Goal: Use online tool/utility: Utilize a website feature to perform a specific function

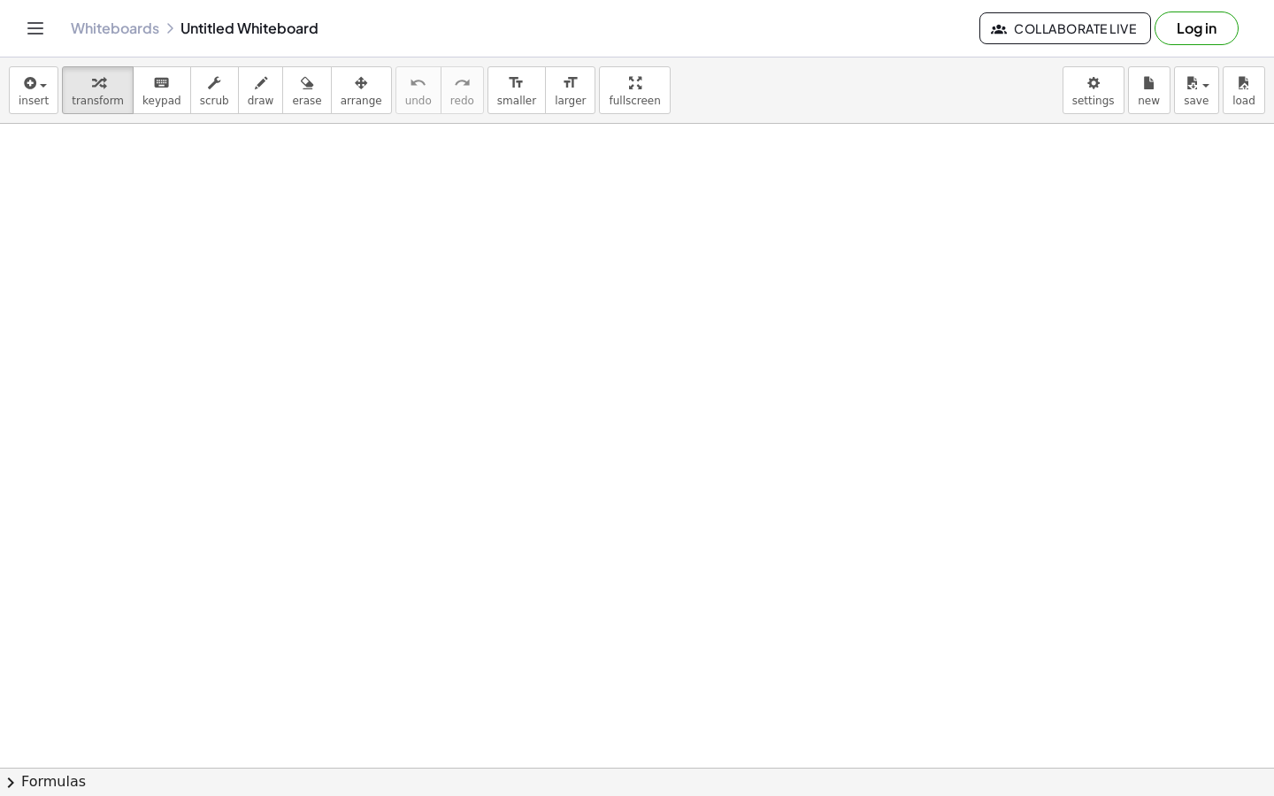
drag, startPoint x: 422, startPoint y: 265, endPoint x: 423, endPoint y: 283, distance: 18.6
click at [256, 98] on span "draw" at bounding box center [261, 101] width 27 height 12
drag, startPoint x: 256, startPoint y: 98, endPoint x: 241, endPoint y: 204, distance: 107.3
click at [241, 204] on div "insert select one: Math Expression Function Text Youtube Video Graphing Geometr…" at bounding box center [637, 427] width 1274 height 739
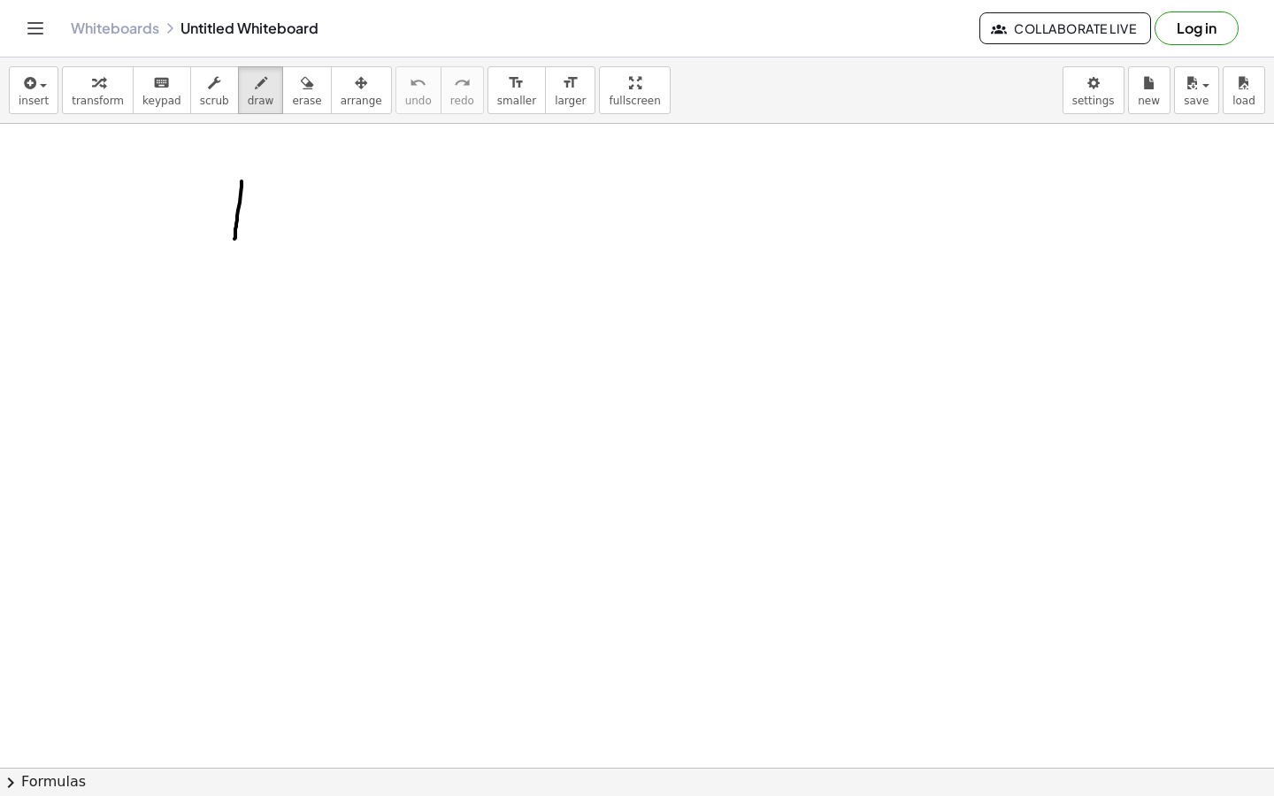
drag, startPoint x: 242, startPoint y: 181, endPoint x: 221, endPoint y: 220, distance: 43.9
drag, startPoint x: 242, startPoint y: 184, endPoint x: 294, endPoint y: 185, distance: 52.2
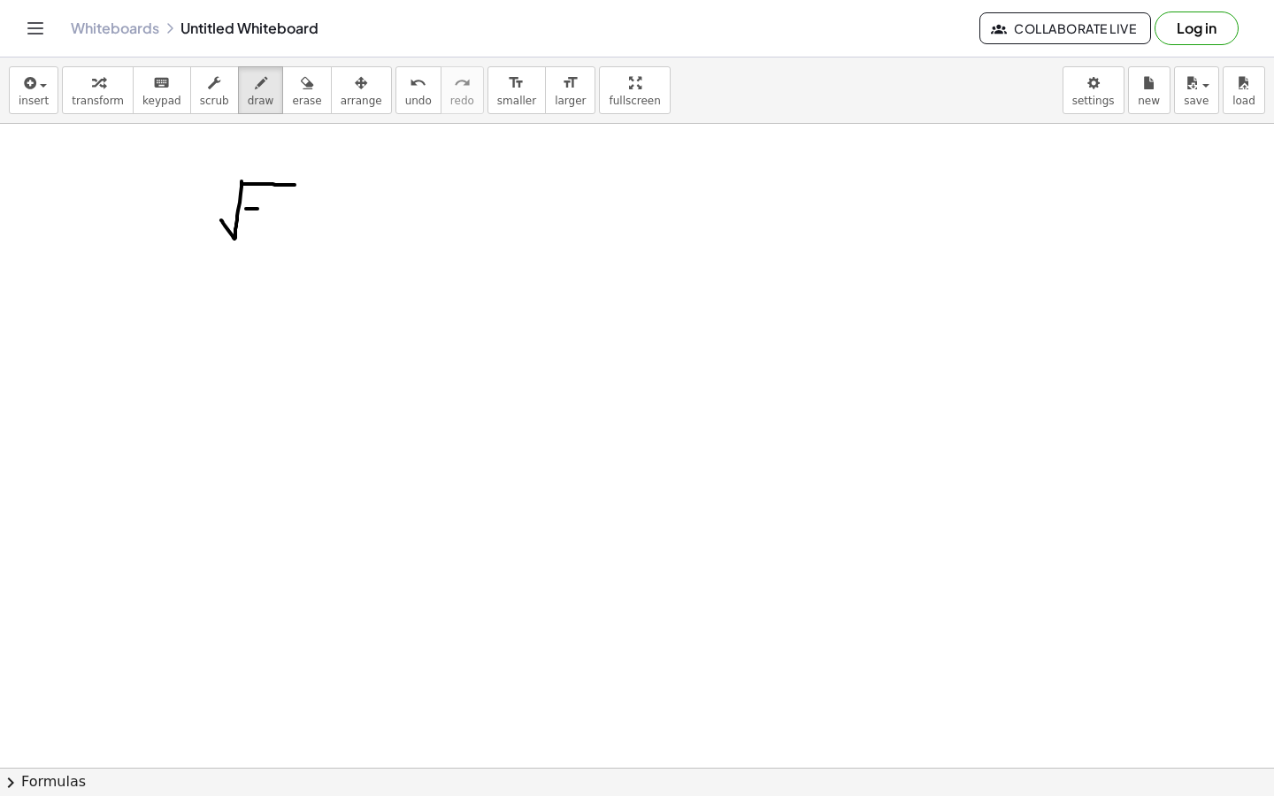
drag, startPoint x: 246, startPoint y: 209, endPoint x: 260, endPoint y: 209, distance: 14.2
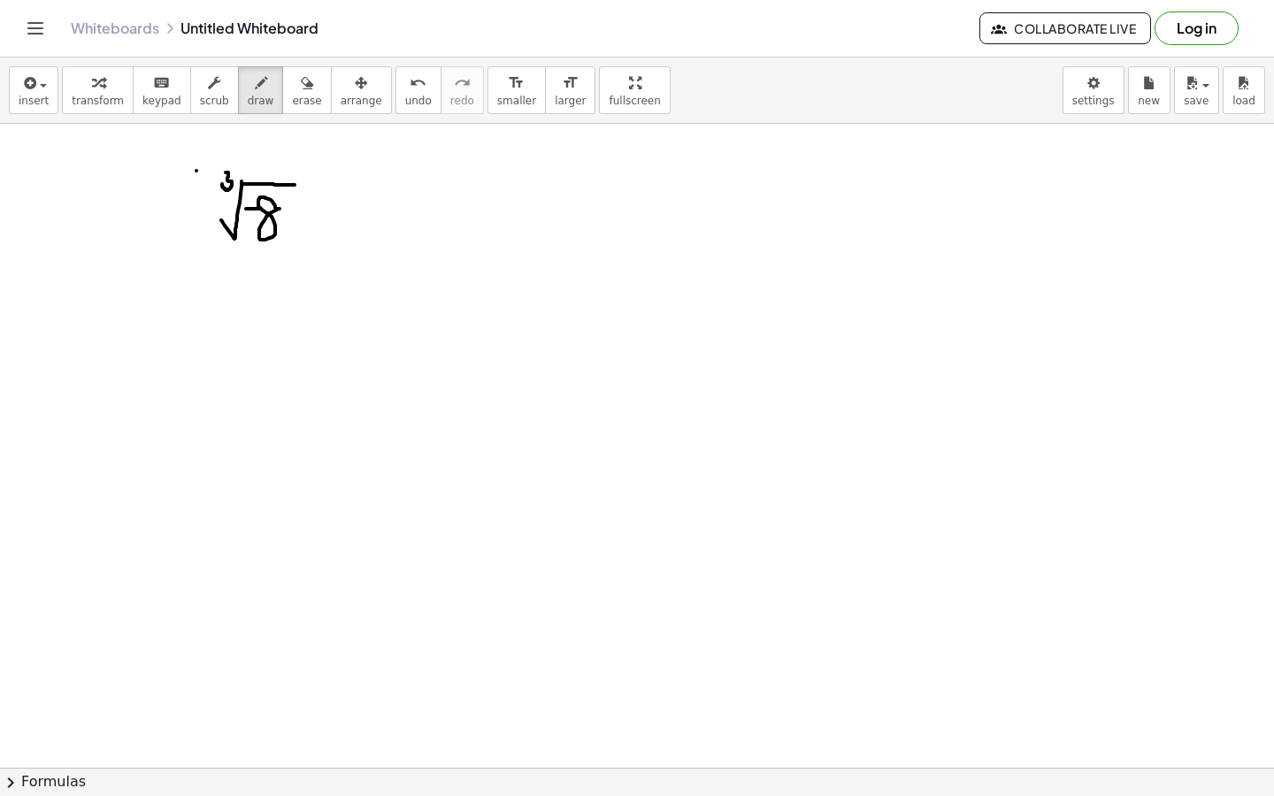
drag, startPoint x: 327, startPoint y: 207, endPoint x: 342, endPoint y: 207, distance: 15.9
drag, startPoint x: 327, startPoint y: 215, endPoint x: 345, endPoint y: 215, distance: 17.7
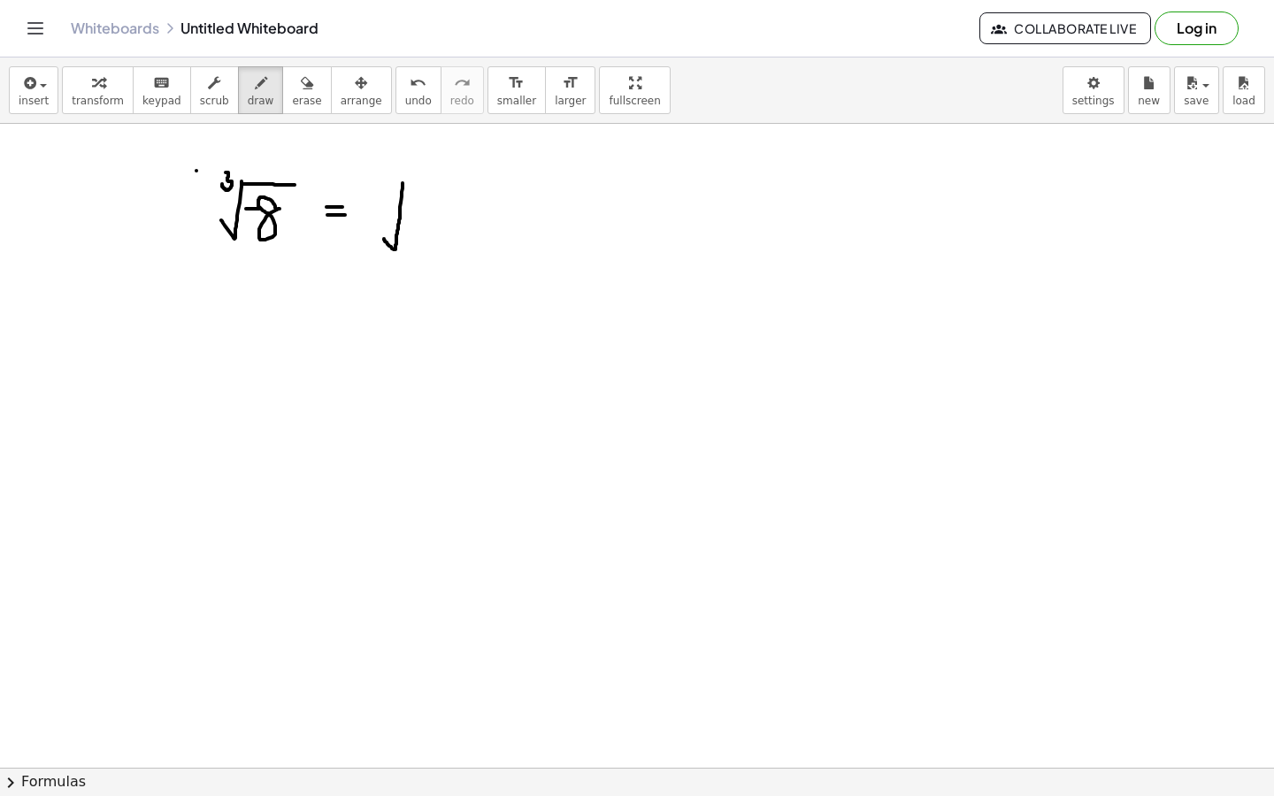
drag, startPoint x: 403, startPoint y: 183, endPoint x: 384, endPoint y: 239, distance: 58.8
drag, startPoint x: 404, startPoint y: 183, endPoint x: 453, endPoint y: 179, distance: 49.8
drag, startPoint x: 388, startPoint y: 176, endPoint x: 381, endPoint y: 188, distance: 13.1
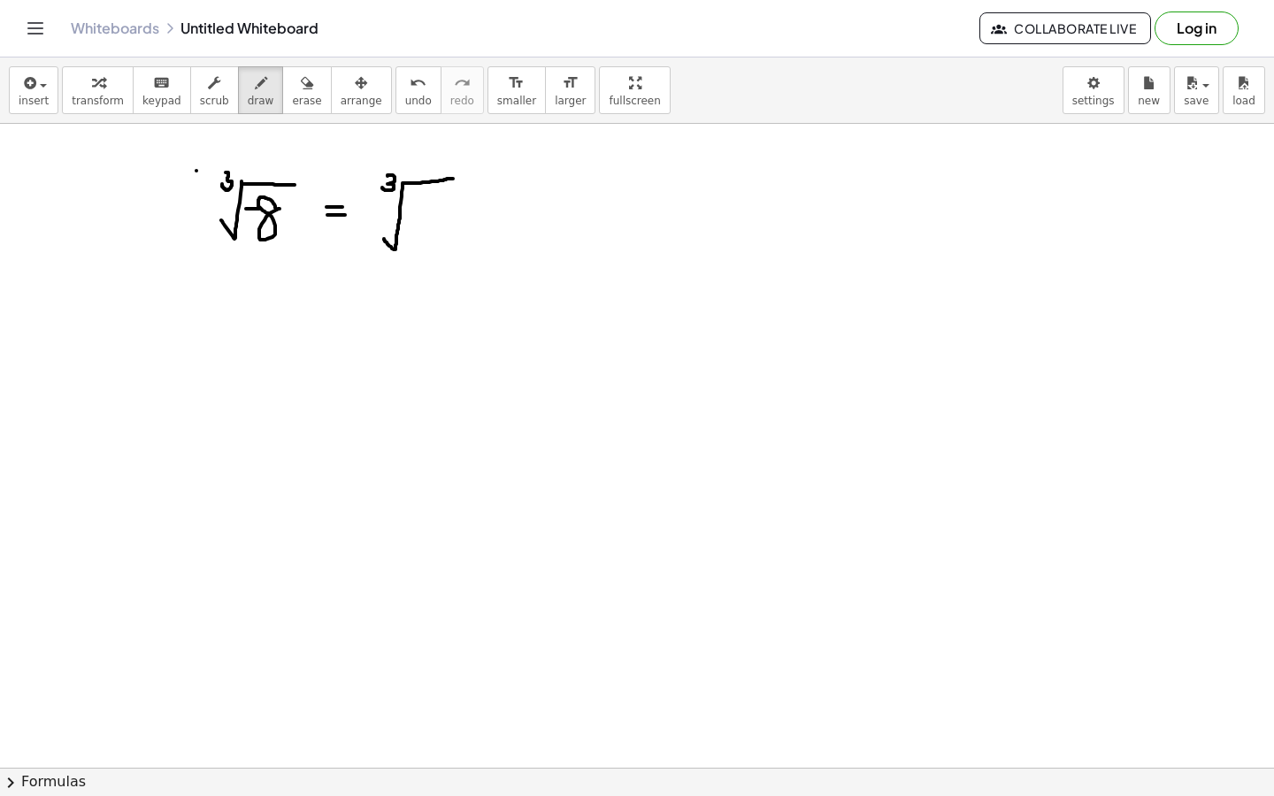
drag, startPoint x: 414, startPoint y: 217, endPoint x: 428, endPoint y: 215, distance: 14.3
drag, startPoint x: 439, startPoint y: 212, endPoint x: 455, endPoint y: 243, distance: 34.8
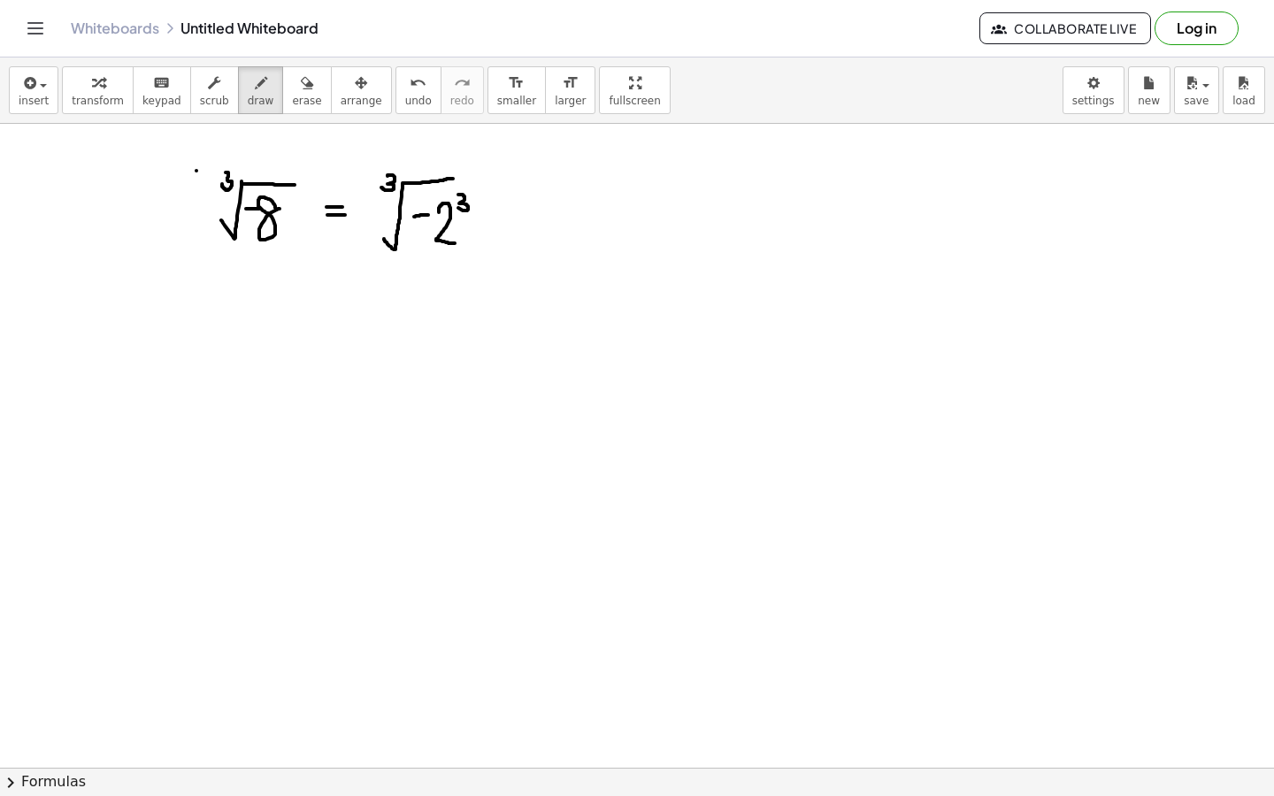
drag, startPoint x: 458, startPoint y: 195, endPoint x: 458, endPoint y: 208, distance: 13.3
drag, startPoint x: 467, startPoint y: 179, endPoint x: 448, endPoint y: 181, distance: 19.6
drag, startPoint x: 481, startPoint y: 210, endPoint x: 478, endPoint y: 238, distance: 28.5
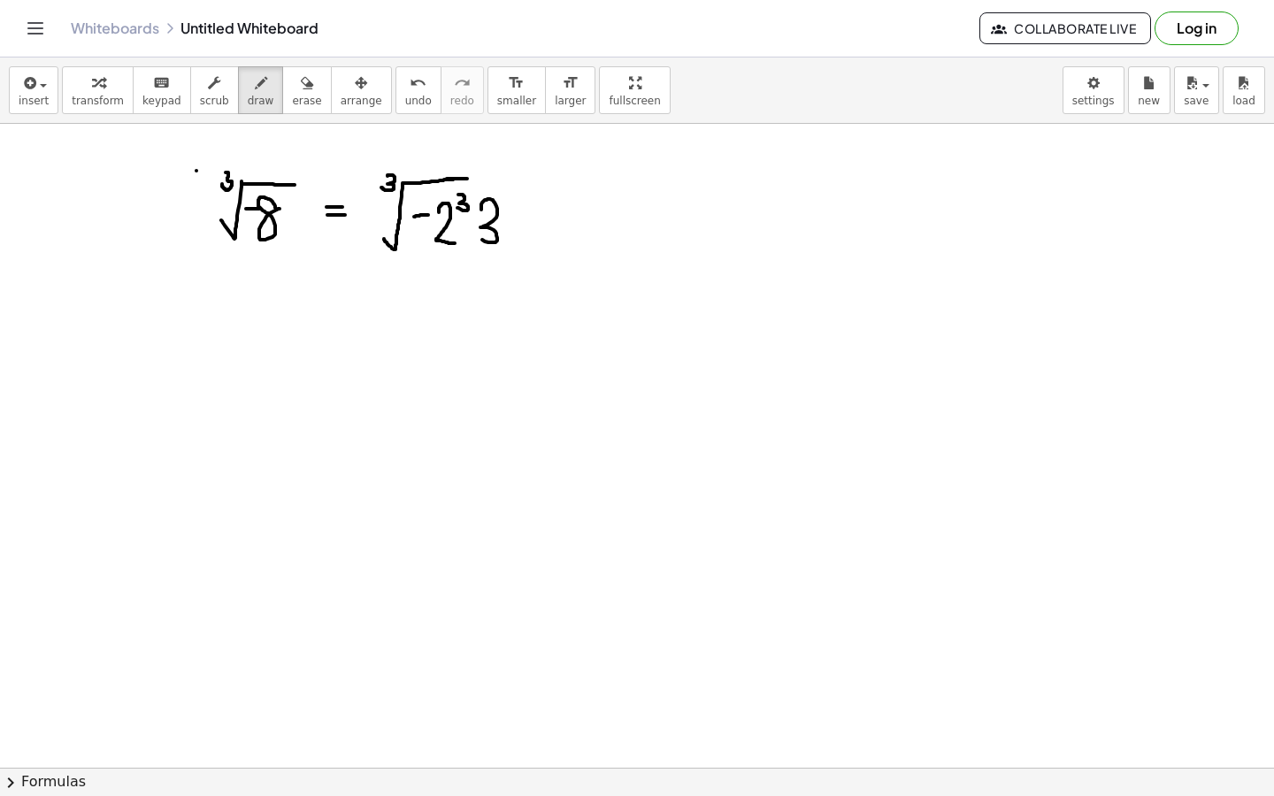
click at [301, 84] on icon "button" at bounding box center [307, 83] width 12 height 21
drag, startPoint x: 481, startPoint y: 190, endPoint x: 477, endPoint y: 249, distance: 58.5
click at [248, 88] on div "button" at bounding box center [261, 82] width 27 height 21
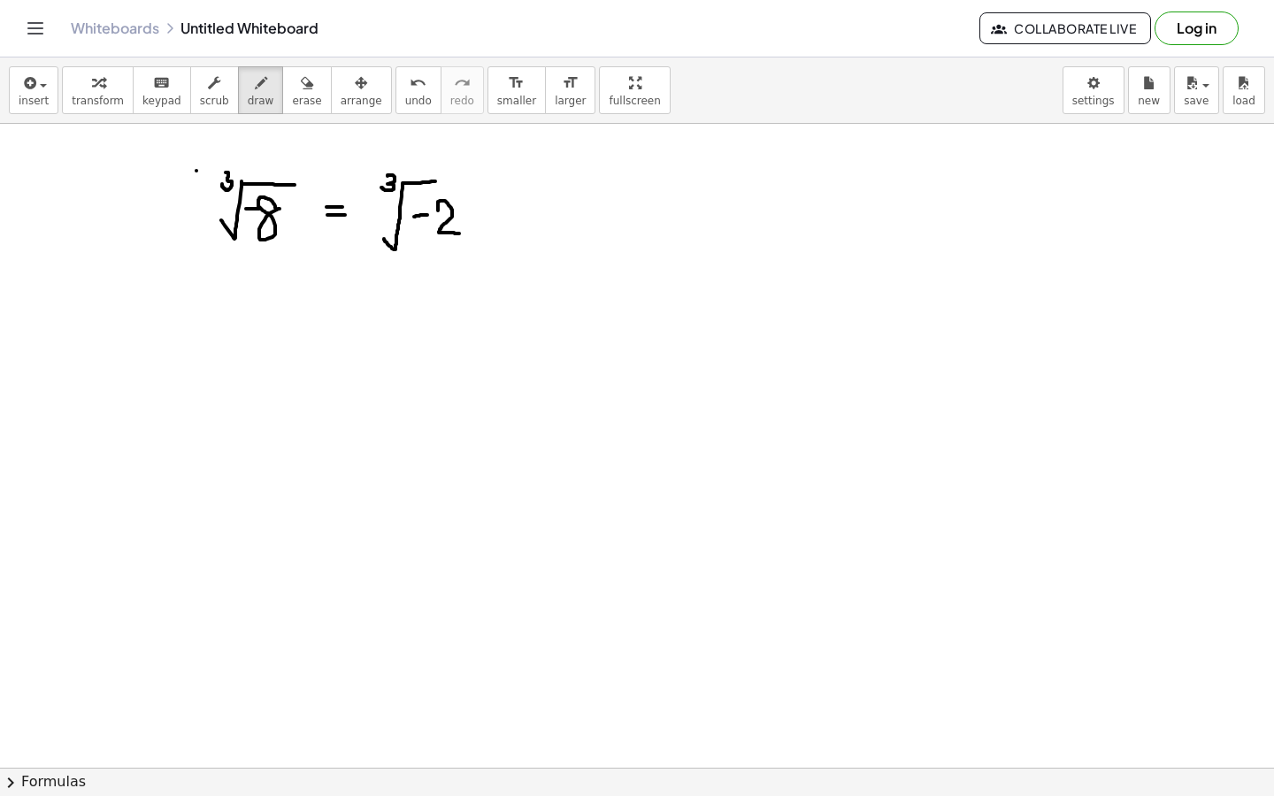
drag, startPoint x: 438, startPoint y: 211, endPoint x: 459, endPoint y: 234, distance: 31.3
drag, startPoint x: 457, startPoint y: 196, endPoint x: 458, endPoint y: 209, distance: 13.4
drag, startPoint x: 462, startPoint y: 181, endPoint x: 430, endPoint y: 178, distance: 32.1
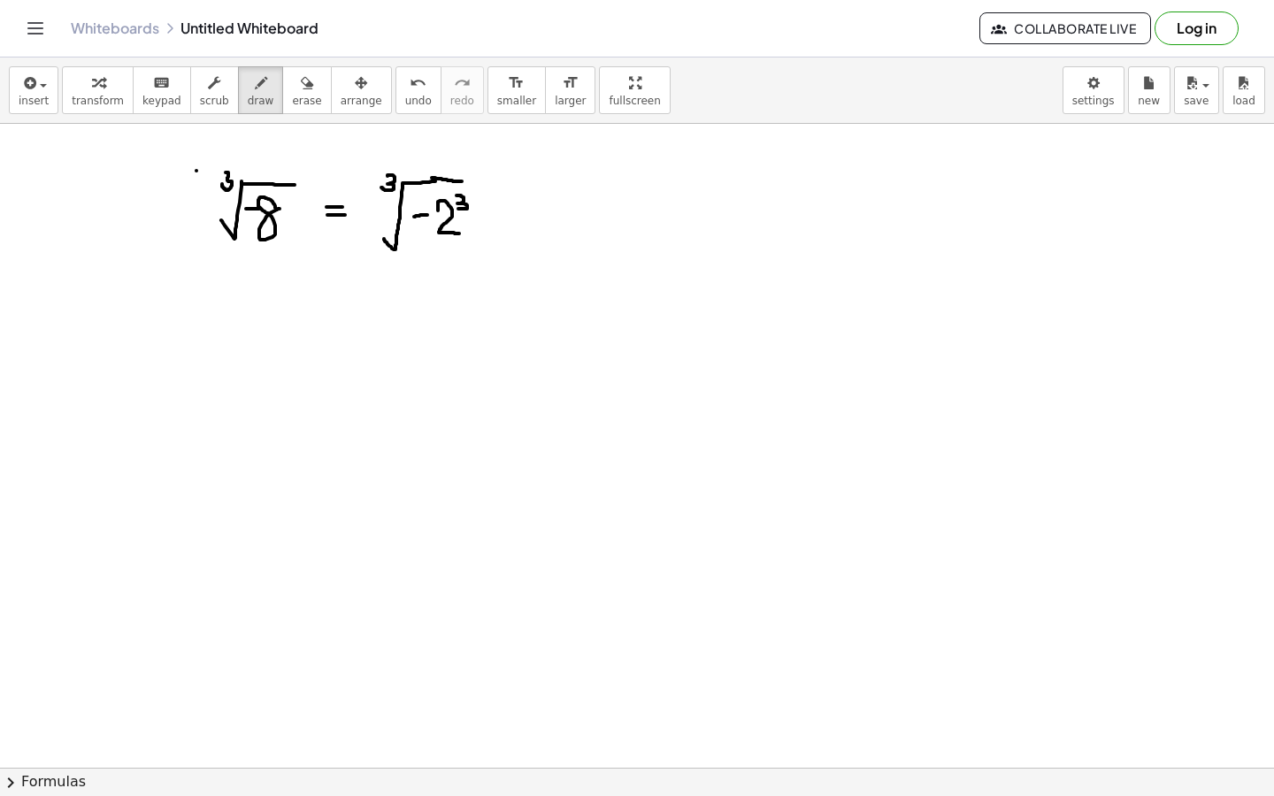
drag, startPoint x: 517, startPoint y: 206, endPoint x: 532, endPoint y: 205, distance: 15.1
drag, startPoint x: 518, startPoint y: 212, endPoint x: 539, endPoint y: 212, distance: 21.2
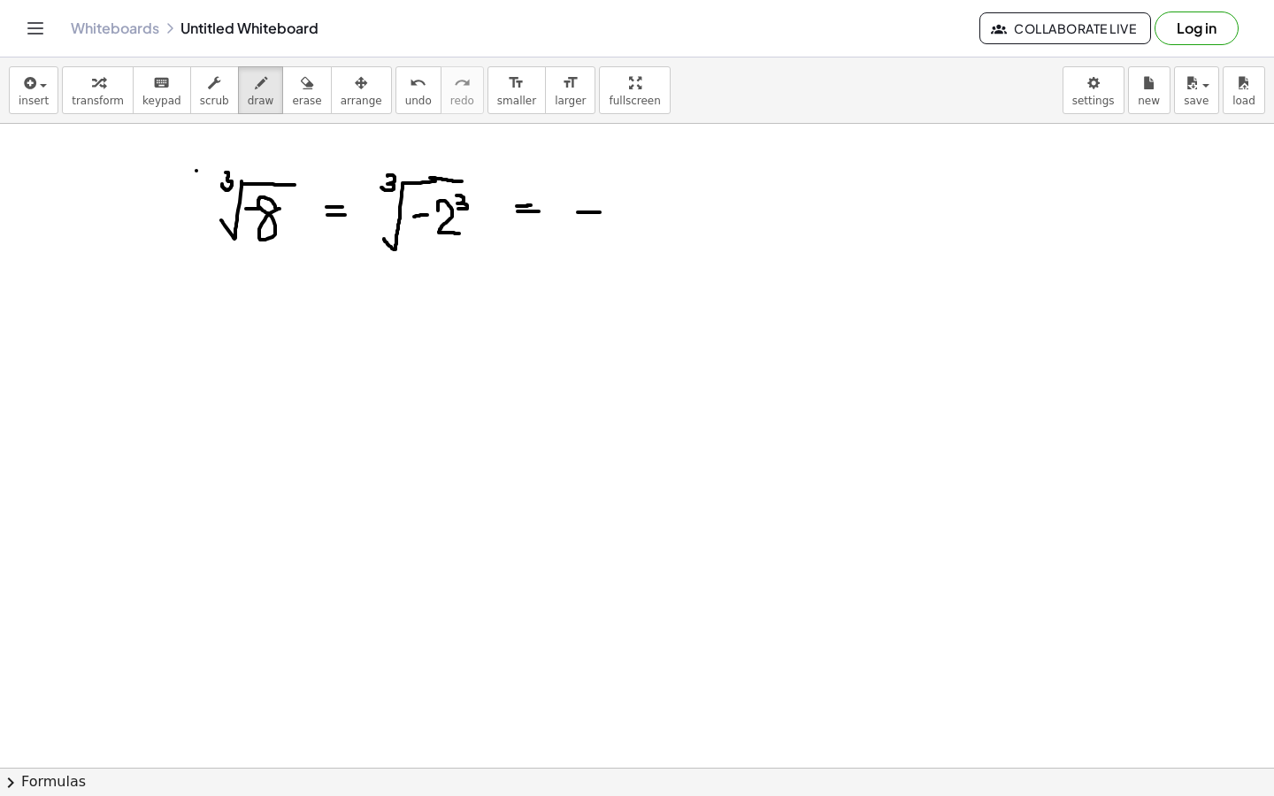
drag, startPoint x: 578, startPoint y: 212, endPoint x: 602, endPoint y: 212, distance: 23.9
drag, startPoint x: 382, startPoint y: 236, endPoint x: 475, endPoint y: 183, distance: 107.0
drag, startPoint x: 615, startPoint y: 204, endPoint x: 643, endPoint y: 242, distance: 47.4
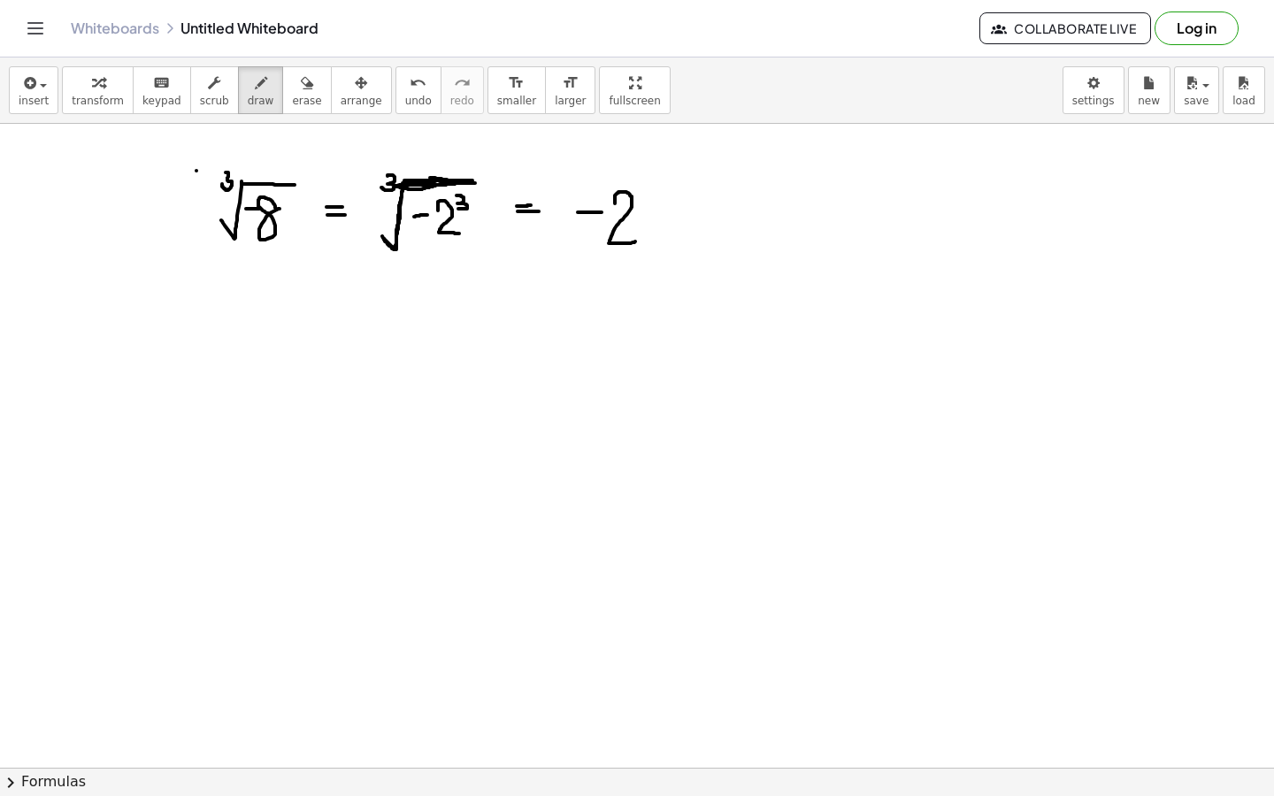
drag, startPoint x: 643, startPoint y: 165, endPoint x: 642, endPoint y: 177, distance: 11.6
drag, startPoint x: 674, startPoint y: 189, endPoint x: 631, endPoint y: 189, distance: 43.4
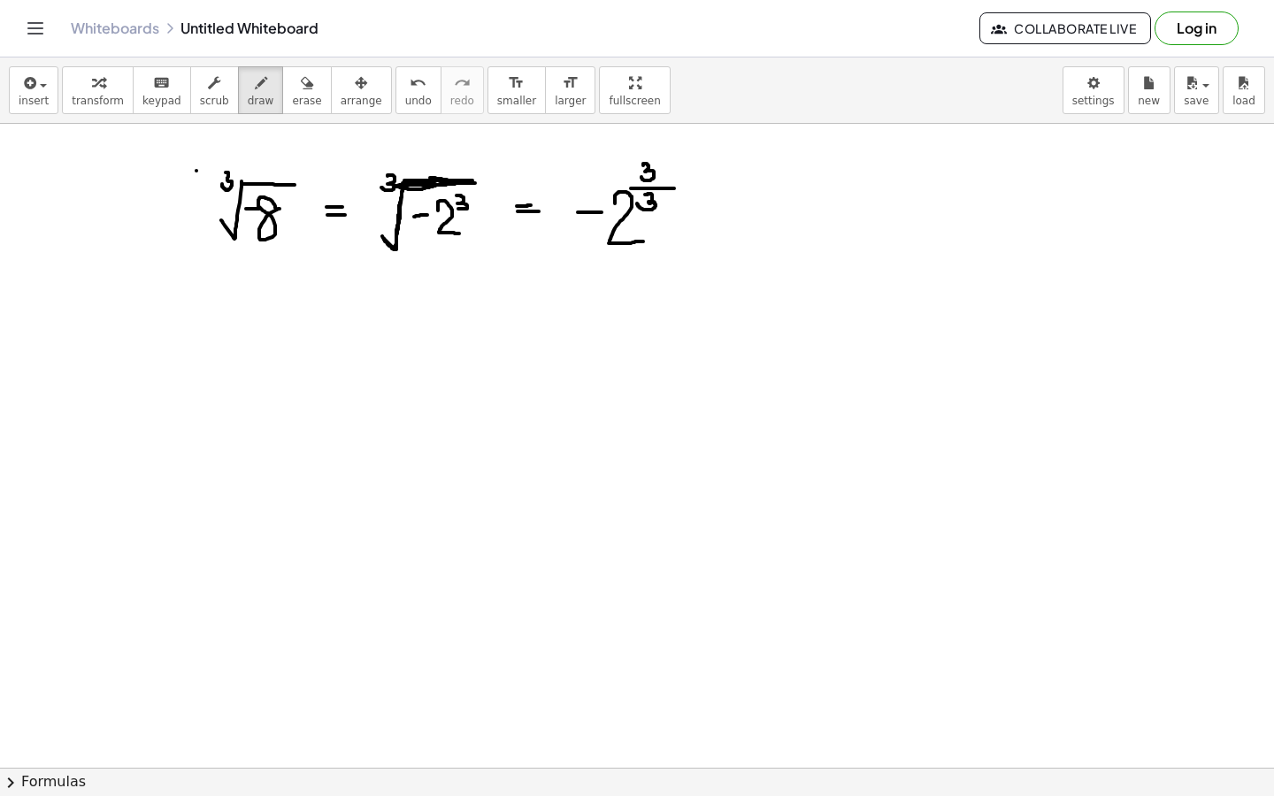
drag, startPoint x: 645, startPoint y: 195, endPoint x: 637, endPoint y: 204, distance: 11.9
drag, startPoint x: 717, startPoint y: 203, endPoint x: 729, endPoint y: 201, distance: 12.5
drag, startPoint x: 717, startPoint y: 207, endPoint x: 734, endPoint y: 205, distance: 16.9
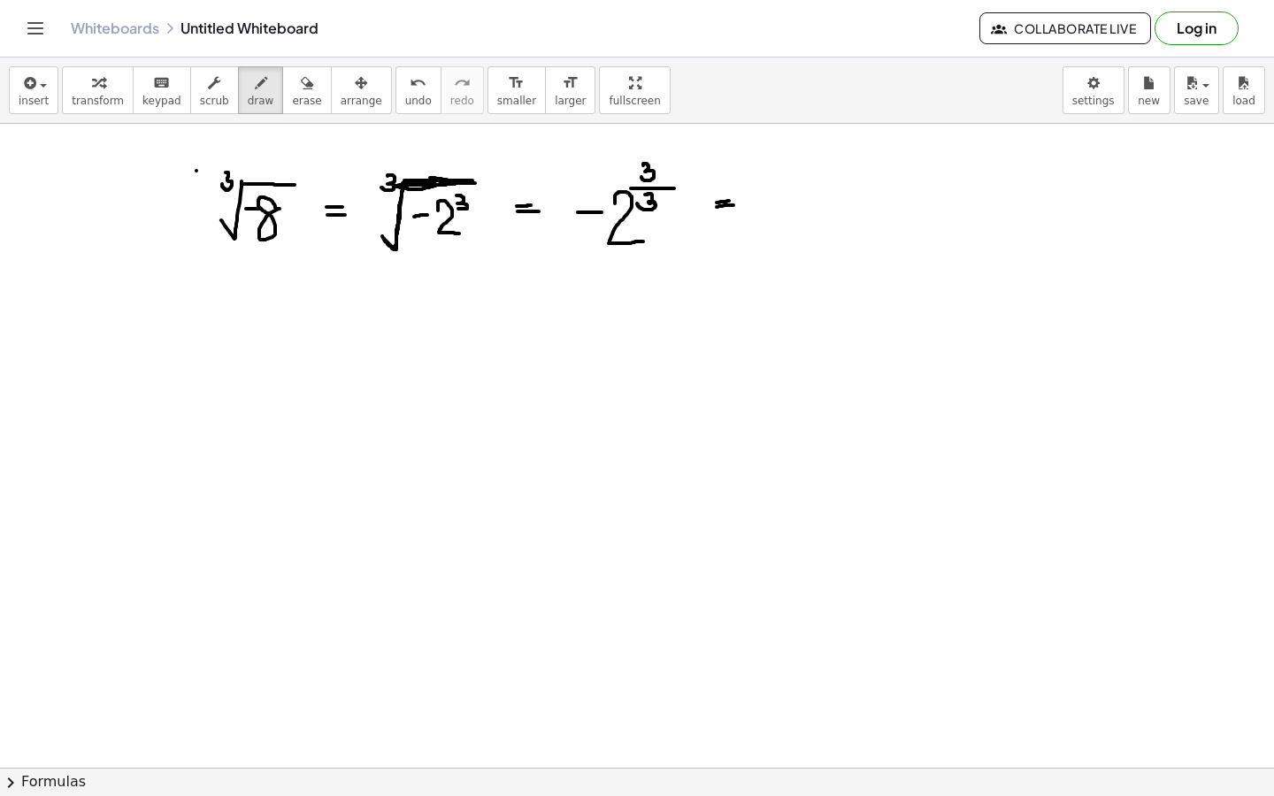
drag, startPoint x: 755, startPoint y: 204, endPoint x: 768, endPoint y: 203, distance: 13.3
drag, startPoint x: 782, startPoint y: 194, endPoint x: 820, endPoint y: 240, distance: 59.7
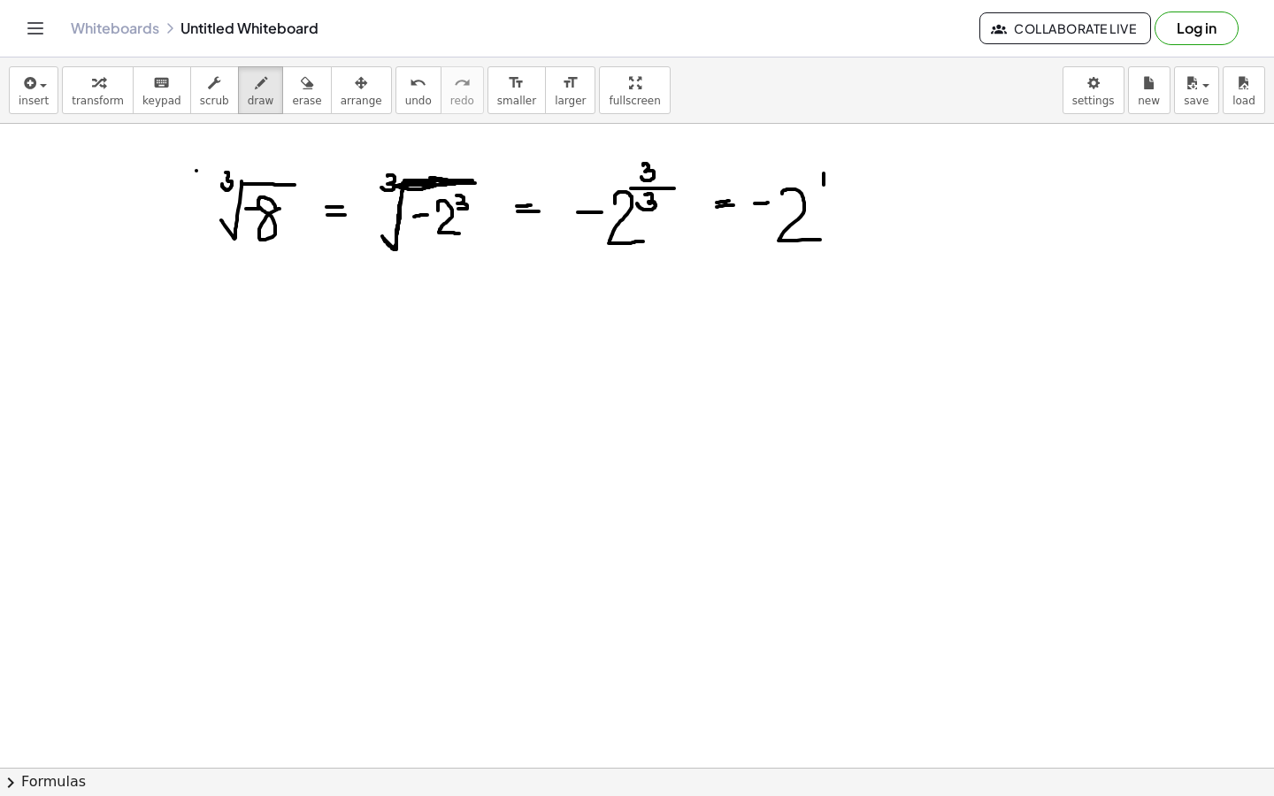
drag, startPoint x: 824, startPoint y: 173, endPoint x: 824, endPoint y: 185, distance: 11.5
drag, startPoint x: 848, startPoint y: 206, endPoint x: 861, endPoint y: 206, distance: 13.3
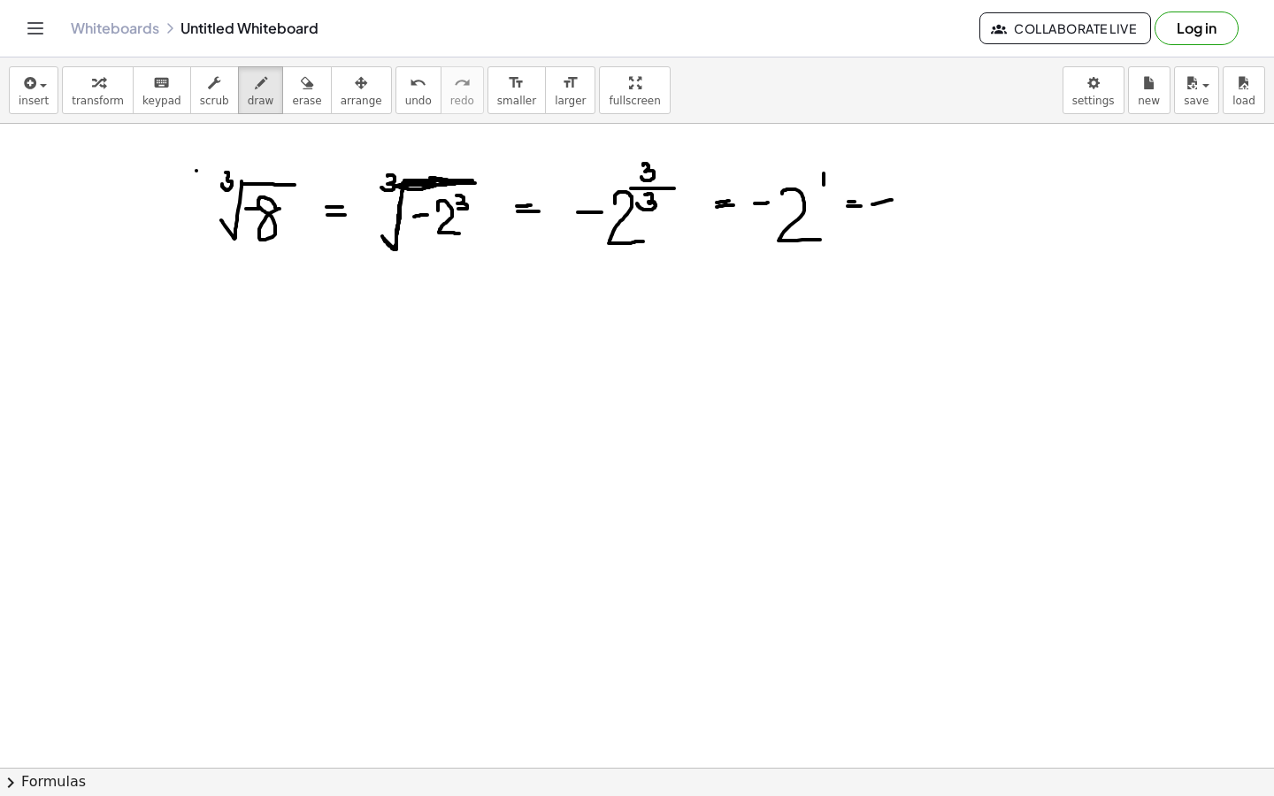
drag, startPoint x: 873, startPoint y: 204, endPoint x: 896, endPoint y: 199, distance: 23.6
drag, startPoint x: 909, startPoint y: 196, endPoint x: 939, endPoint y: 234, distance: 48.5
drag, startPoint x: 902, startPoint y: 187, endPoint x: 908, endPoint y: 227, distance: 40.3
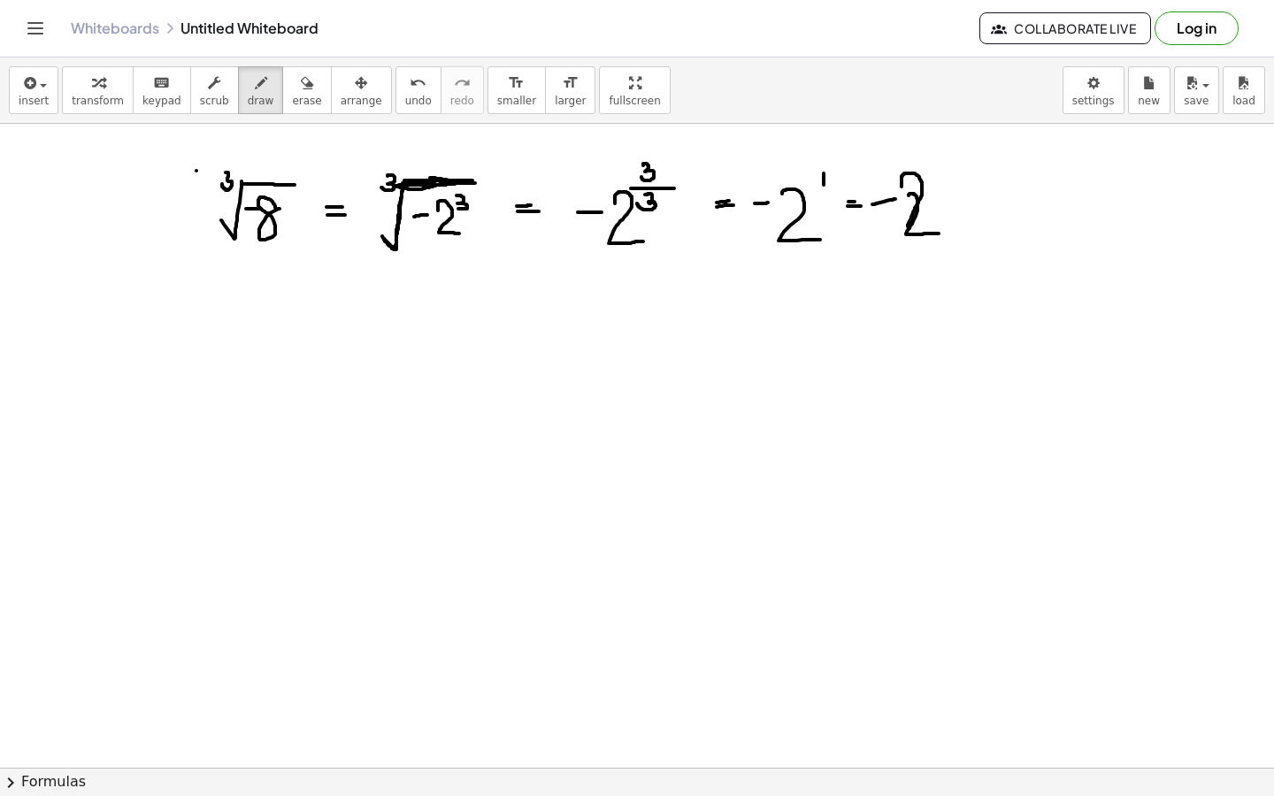
drag, startPoint x: 235, startPoint y: 300, endPoint x: 193, endPoint y: 371, distance: 82.1
drag, startPoint x: 231, startPoint y: 301, endPoint x: 388, endPoint y: 296, distance: 156.7
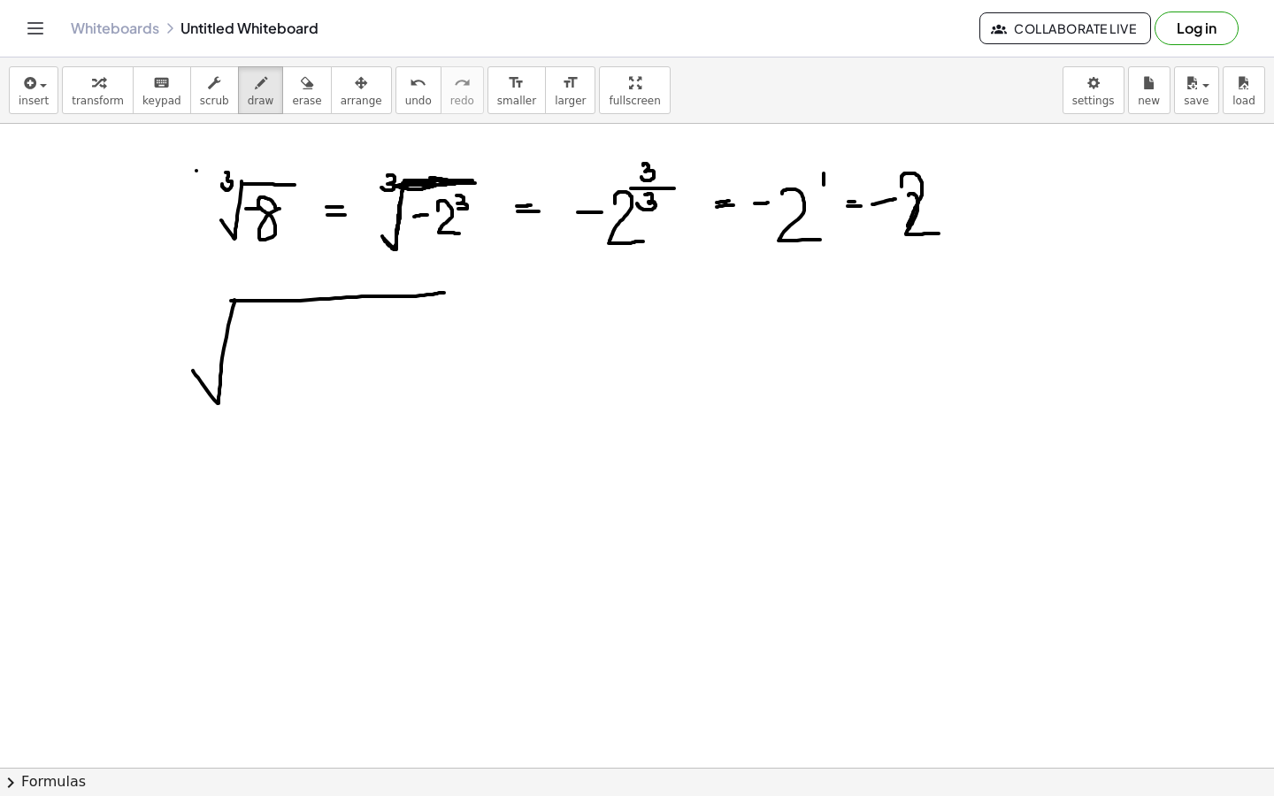
drag, startPoint x: 388, startPoint y: 296, endPoint x: 446, endPoint y: 292, distance: 58.6
drag, startPoint x: 251, startPoint y: 348, endPoint x: 274, endPoint y: 385, distance: 43.7
drag, startPoint x: 277, startPoint y: 322, endPoint x: 276, endPoint y: 340, distance: 17.7
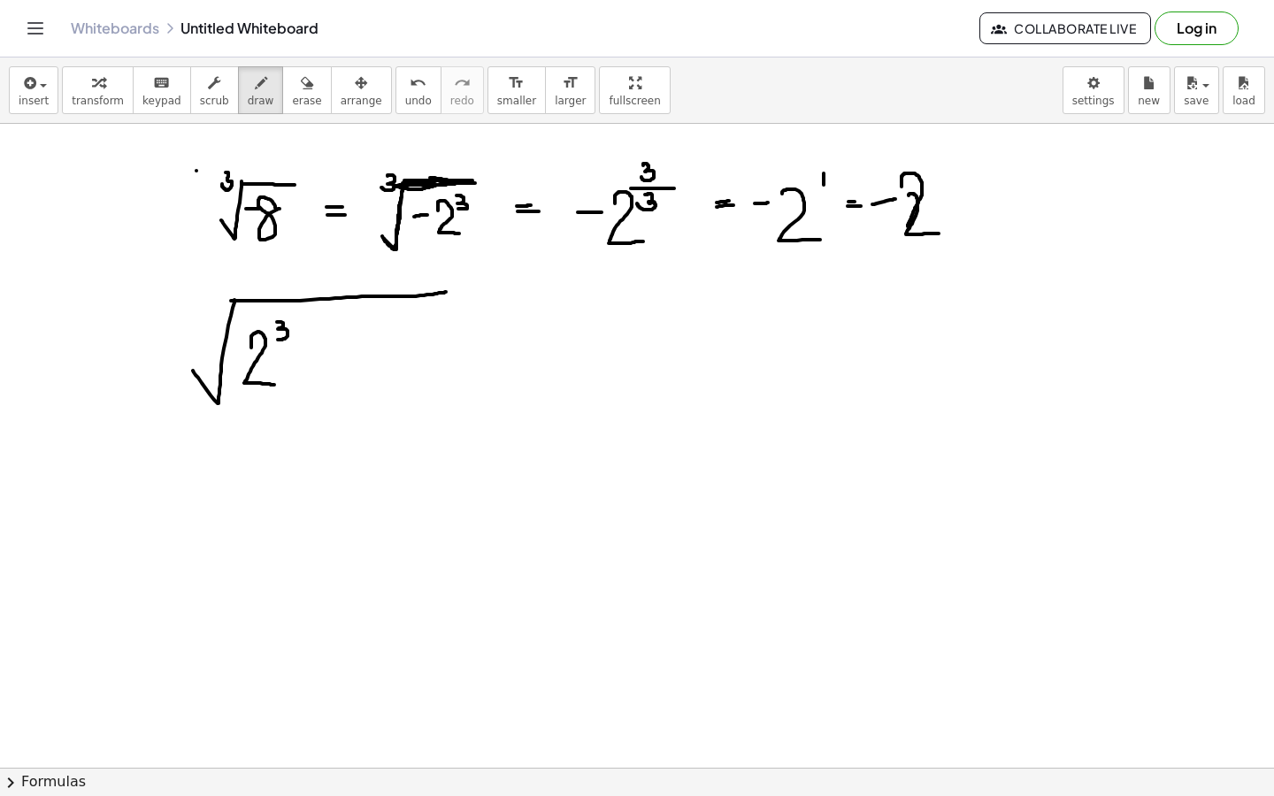
drag, startPoint x: 193, startPoint y: 310, endPoint x: 182, endPoint y: 320, distance: 15.0
drag, startPoint x: 335, startPoint y: 327, endPoint x: 318, endPoint y: 367, distance: 44.0
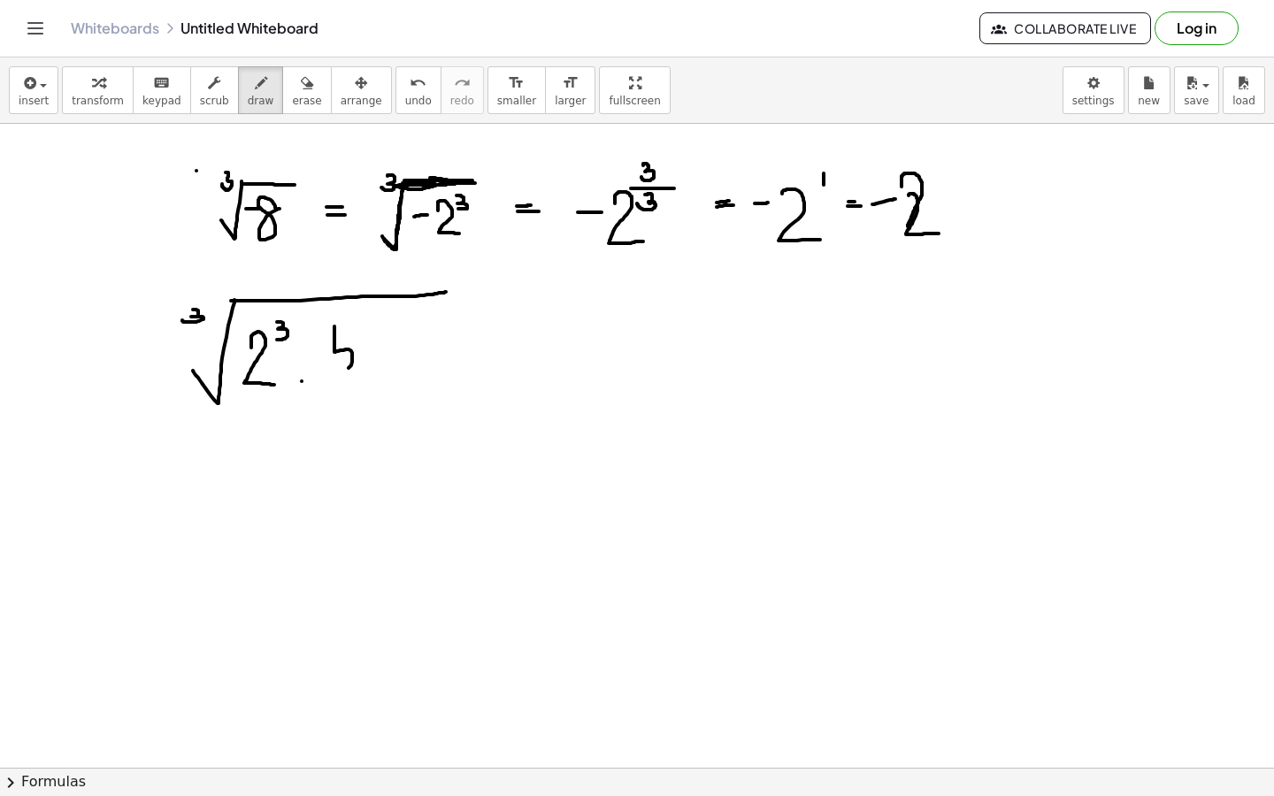
drag, startPoint x: 331, startPoint y: 332, endPoint x: 356, endPoint y: 328, distance: 25.0
drag, startPoint x: 366, startPoint y: 318, endPoint x: 387, endPoint y: 335, distance: 27.0
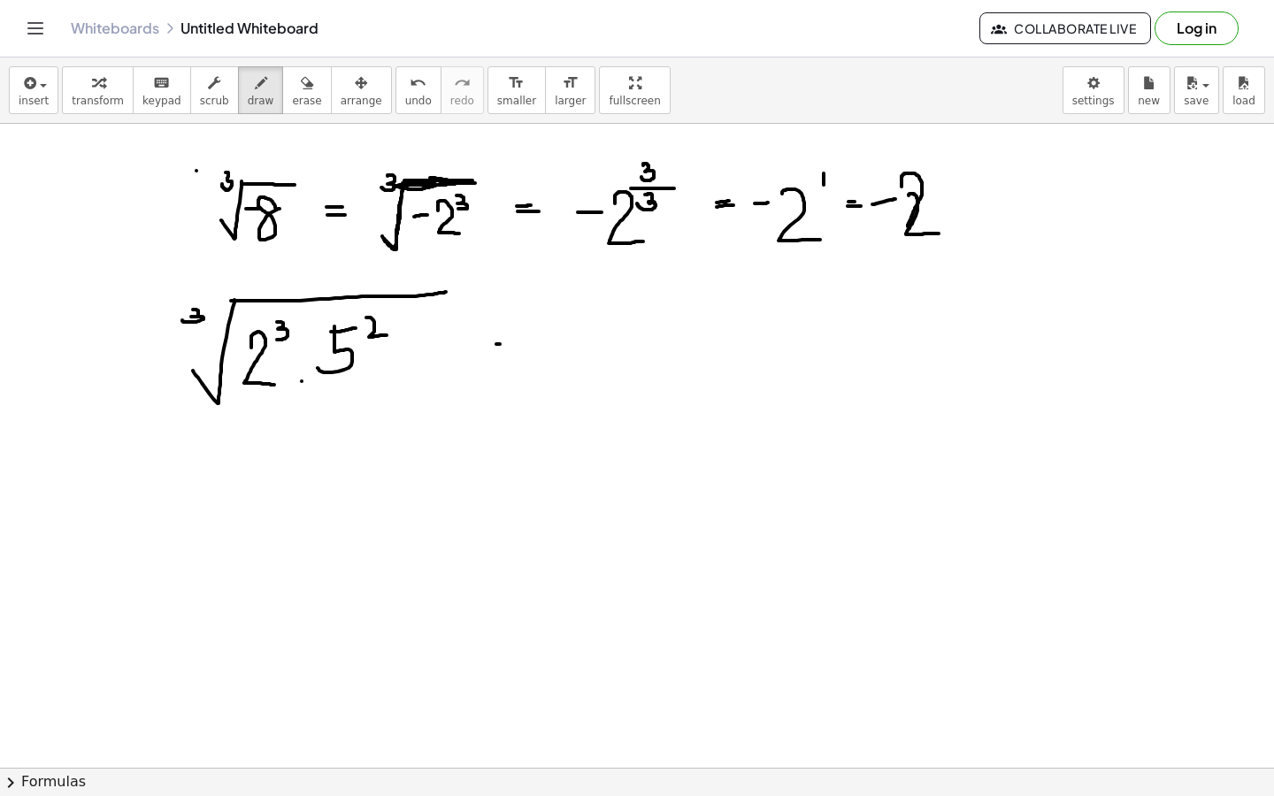
drag, startPoint x: 496, startPoint y: 344, endPoint x: 514, endPoint y: 344, distance: 17.7
drag, startPoint x: 496, startPoint y: 352, endPoint x: 518, endPoint y: 353, distance: 22.1
drag, startPoint x: 573, startPoint y: 340, endPoint x: 623, endPoint y: 389, distance: 70.1
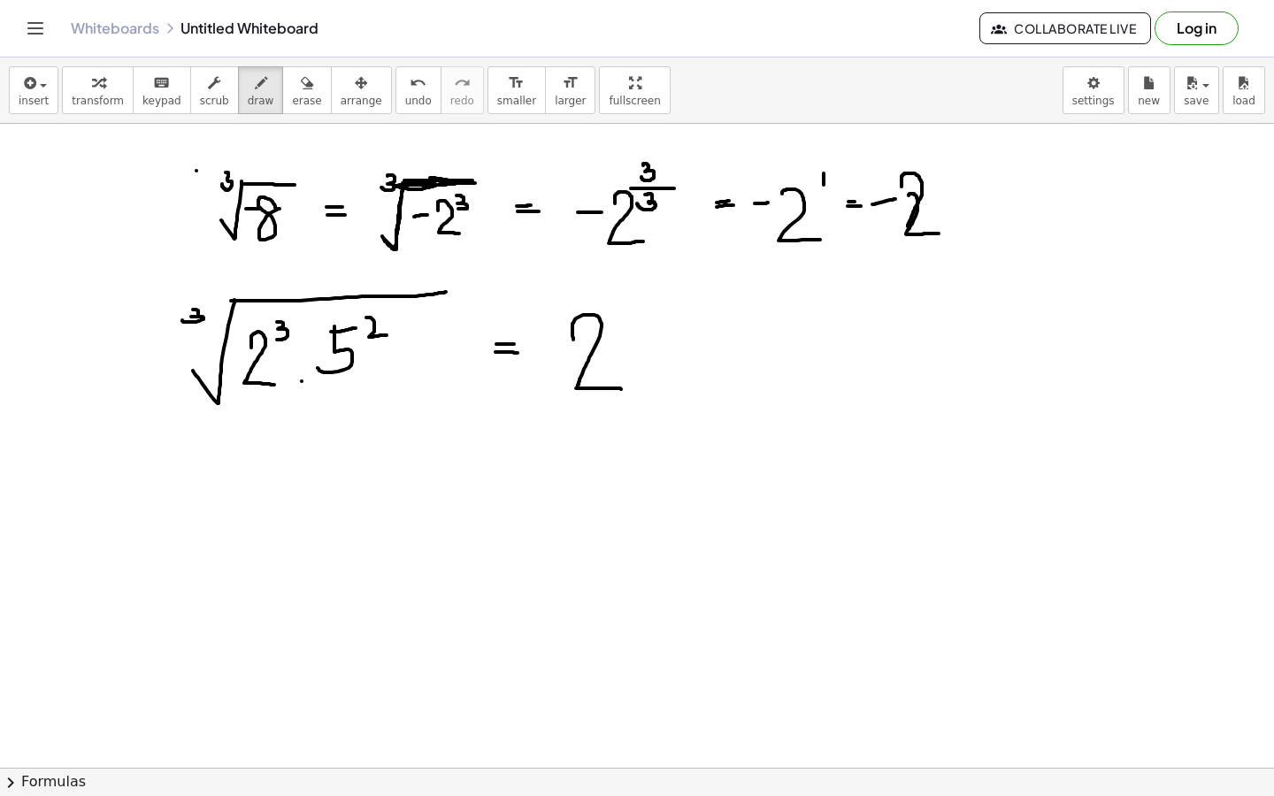
drag, startPoint x: 623, startPoint y: 296, endPoint x: 621, endPoint y: 314, distance: 17.8
drag, startPoint x: 704, startPoint y: 316, endPoint x: 690, endPoint y: 384, distance: 69.4
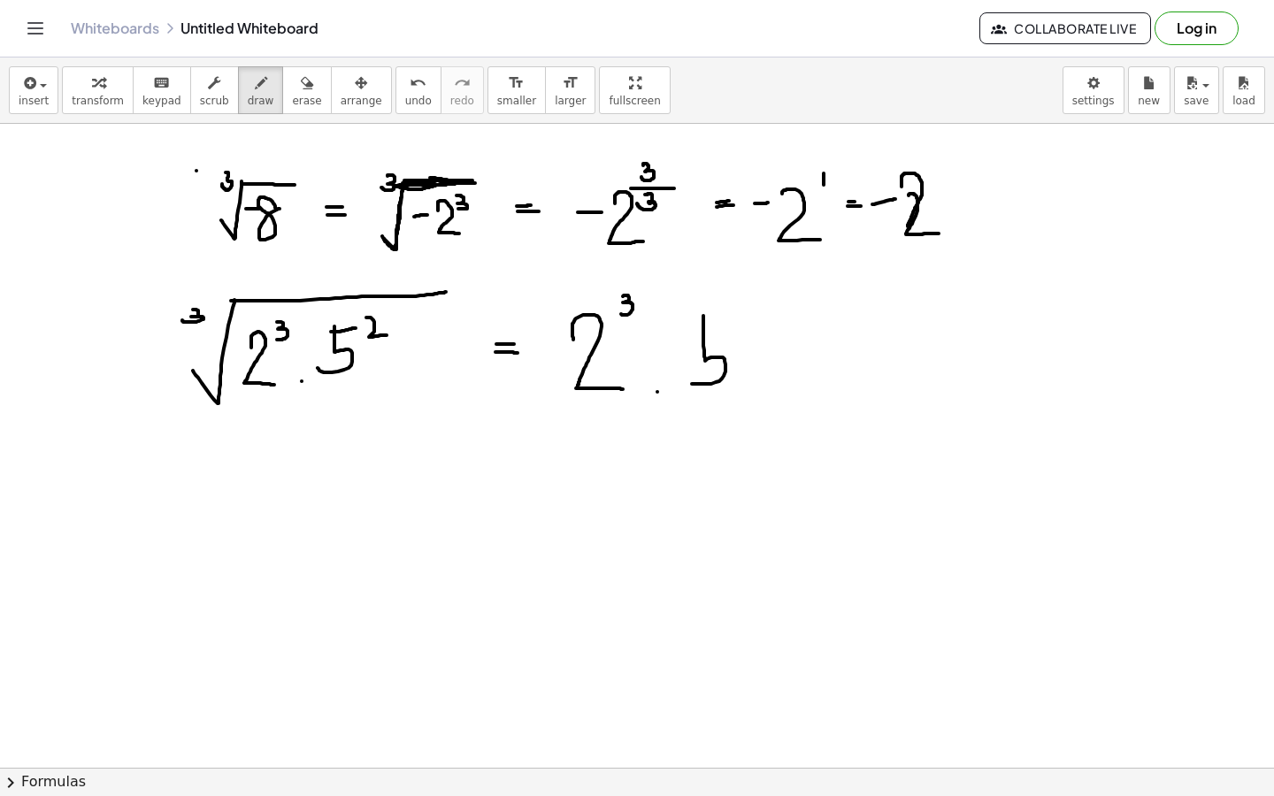
drag, startPoint x: 708, startPoint y: 325, endPoint x: 725, endPoint y: 323, distance: 16.9
drag, startPoint x: 741, startPoint y: 304, endPoint x: 756, endPoint y: 319, distance: 21.3
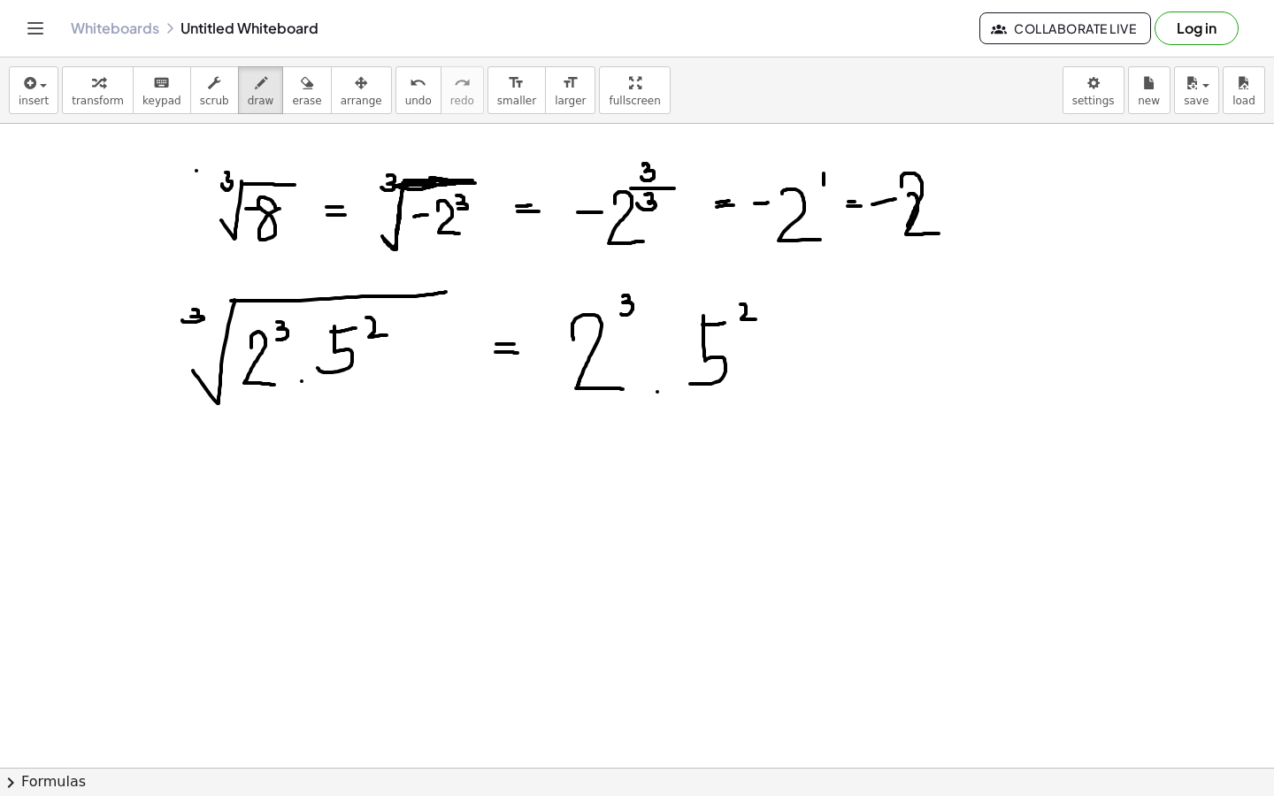
drag, startPoint x: 613, startPoint y: 323, endPoint x: 647, endPoint y: 321, distance: 33.7
drag, startPoint x: 625, startPoint y: 328, endPoint x: 615, endPoint y: 341, distance: 15.8
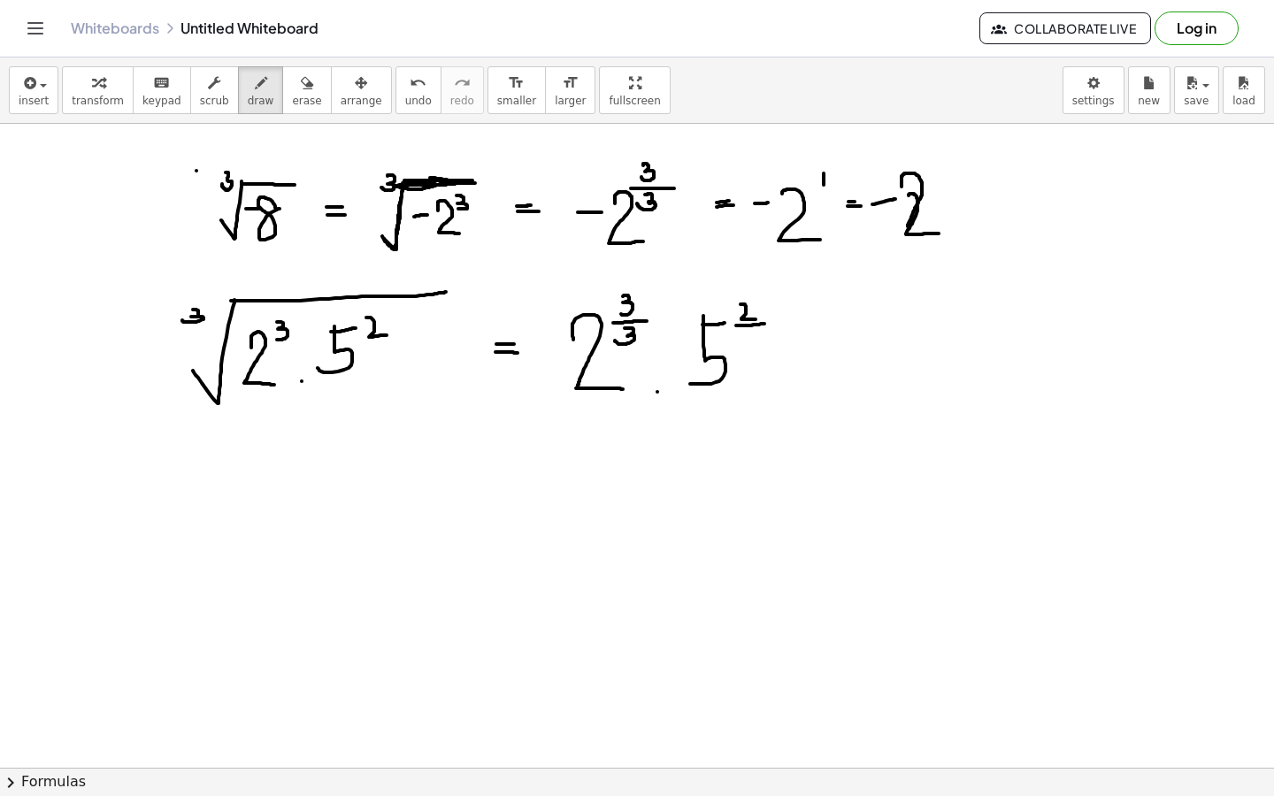
drag, startPoint x: 736, startPoint y: 326, endPoint x: 767, endPoint y: 324, distance: 31.0
drag, startPoint x: 749, startPoint y: 333, endPoint x: 742, endPoint y: 340, distance: 10.0
drag, startPoint x: 825, startPoint y: 337, endPoint x: 836, endPoint y: 337, distance: 11.5
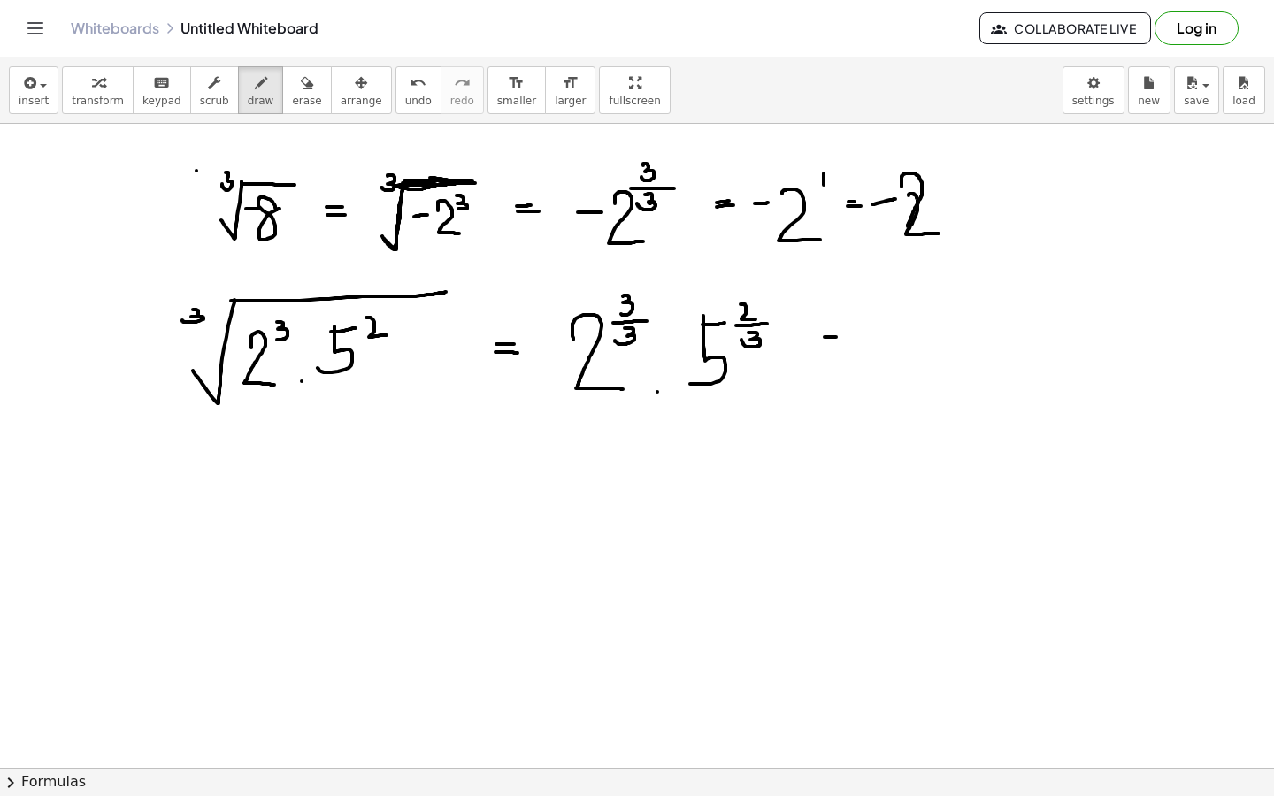
drag, startPoint x: 828, startPoint y: 345, endPoint x: 843, endPoint y: 345, distance: 15.0
drag, startPoint x: 869, startPoint y: 318, endPoint x: 896, endPoint y: 371, distance: 59.4
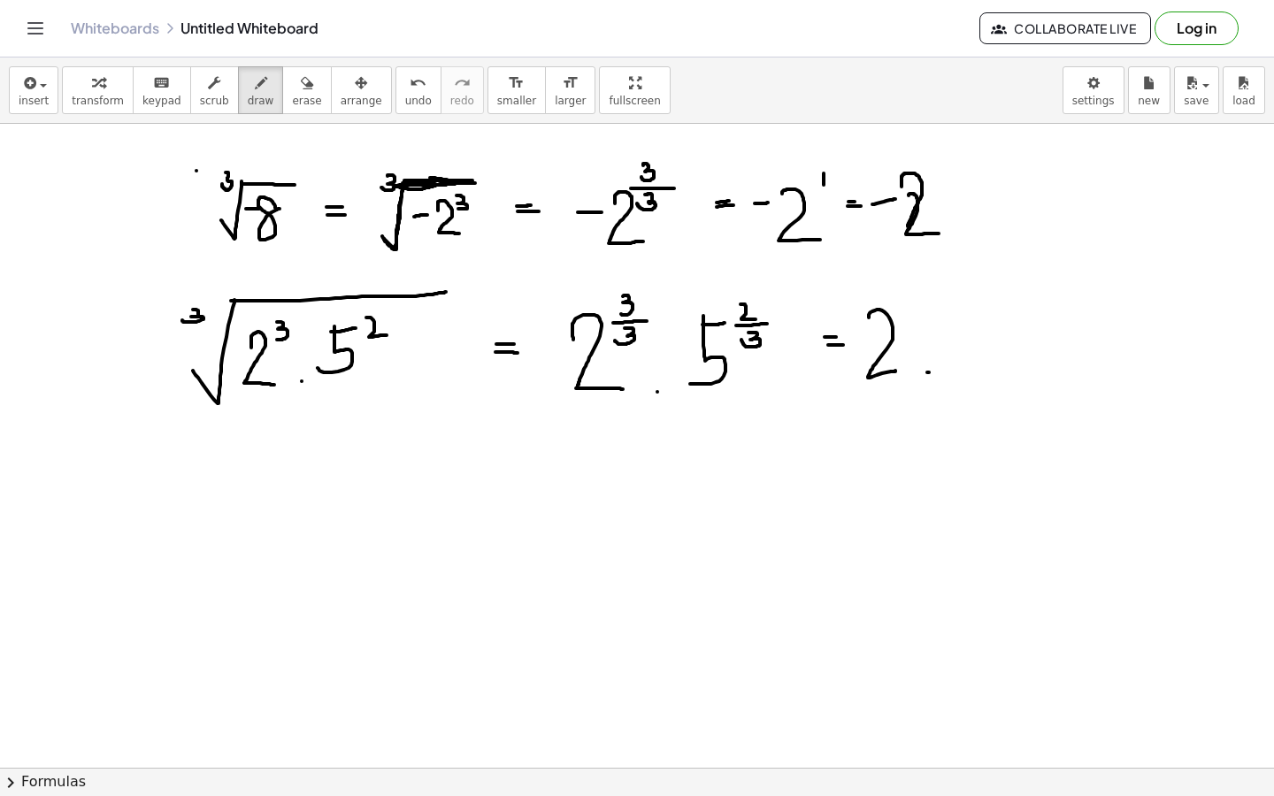
drag, startPoint x: 960, startPoint y: 305, endPoint x: 960, endPoint y: 369, distance: 63.7
drag, startPoint x: 961, startPoint y: 303, endPoint x: 982, endPoint y: 303, distance: 21.2
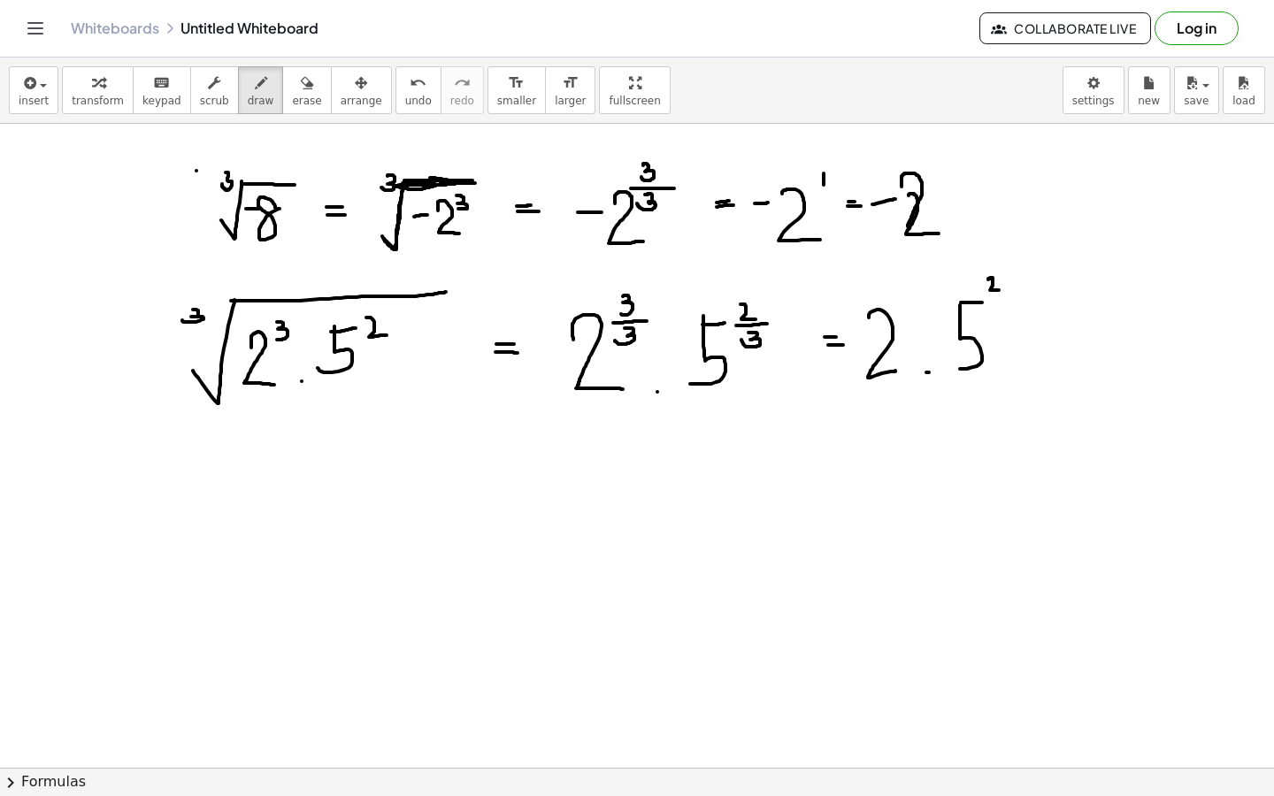
drag, startPoint x: 989, startPoint y: 280, endPoint x: 999, endPoint y: 290, distance: 15.0
drag, startPoint x: 1007, startPoint y: 297, endPoint x: 986, endPoint y: 297, distance: 21.2
drag, startPoint x: 989, startPoint y: 304, endPoint x: 989, endPoint y: 323, distance: 18.6
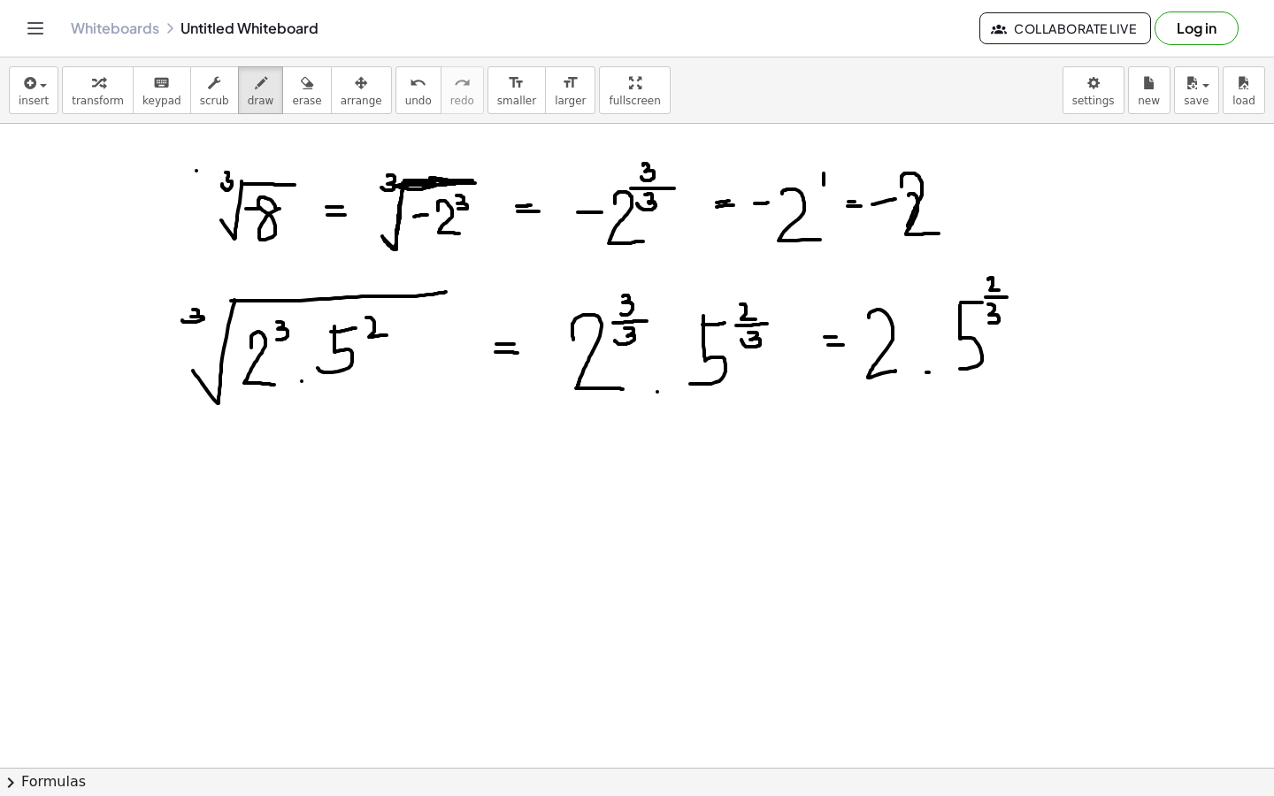
drag, startPoint x: 858, startPoint y: 398, endPoint x: 1074, endPoint y: 376, distance: 217.1
drag, startPoint x: 193, startPoint y: 423, endPoint x: 448, endPoint y: 430, distance: 255.0
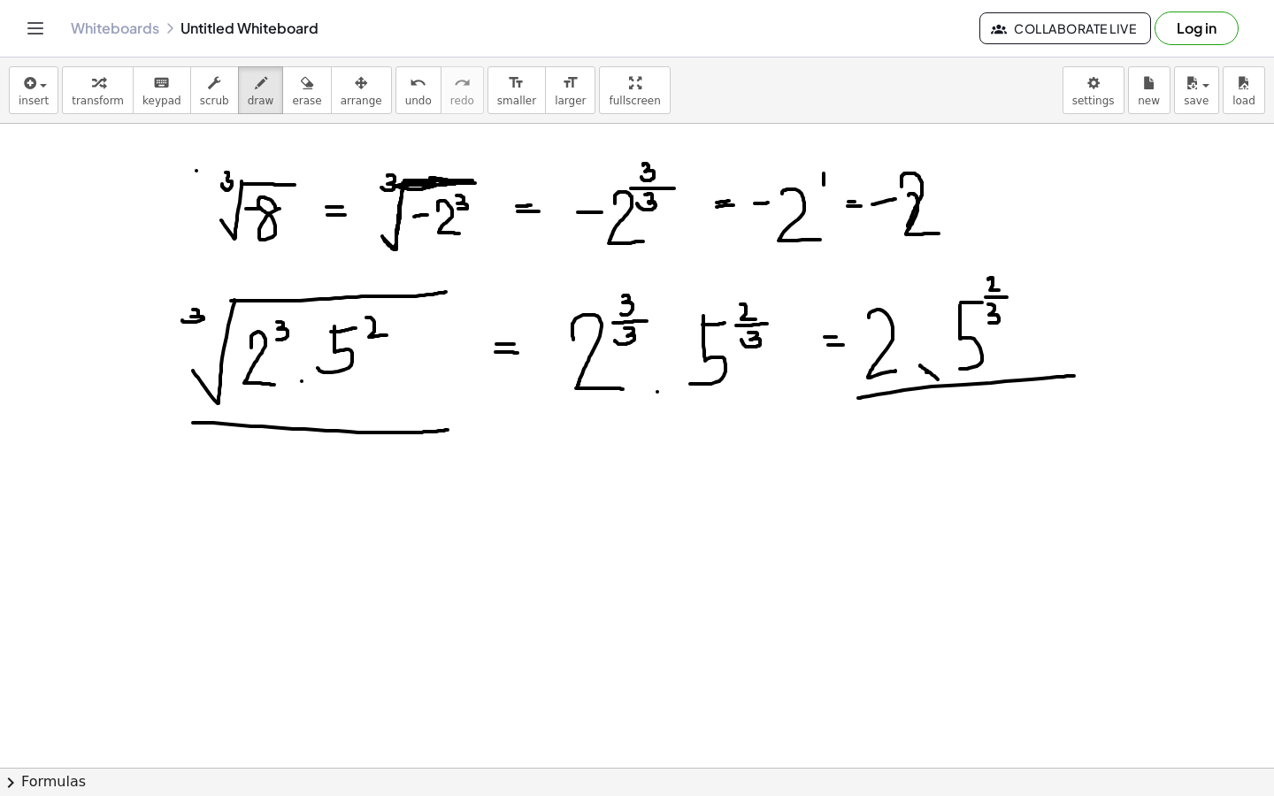
drag, startPoint x: 920, startPoint y: 365, endPoint x: 936, endPoint y: 378, distance: 20.2
drag, startPoint x: 937, startPoint y: 363, endPoint x: 915, endPoint y: 386, distance: 31.9
drag, startPoint x: 646, startPoint y: 385, endPoint x: 666, endPoint y: 402, distance: 26.4
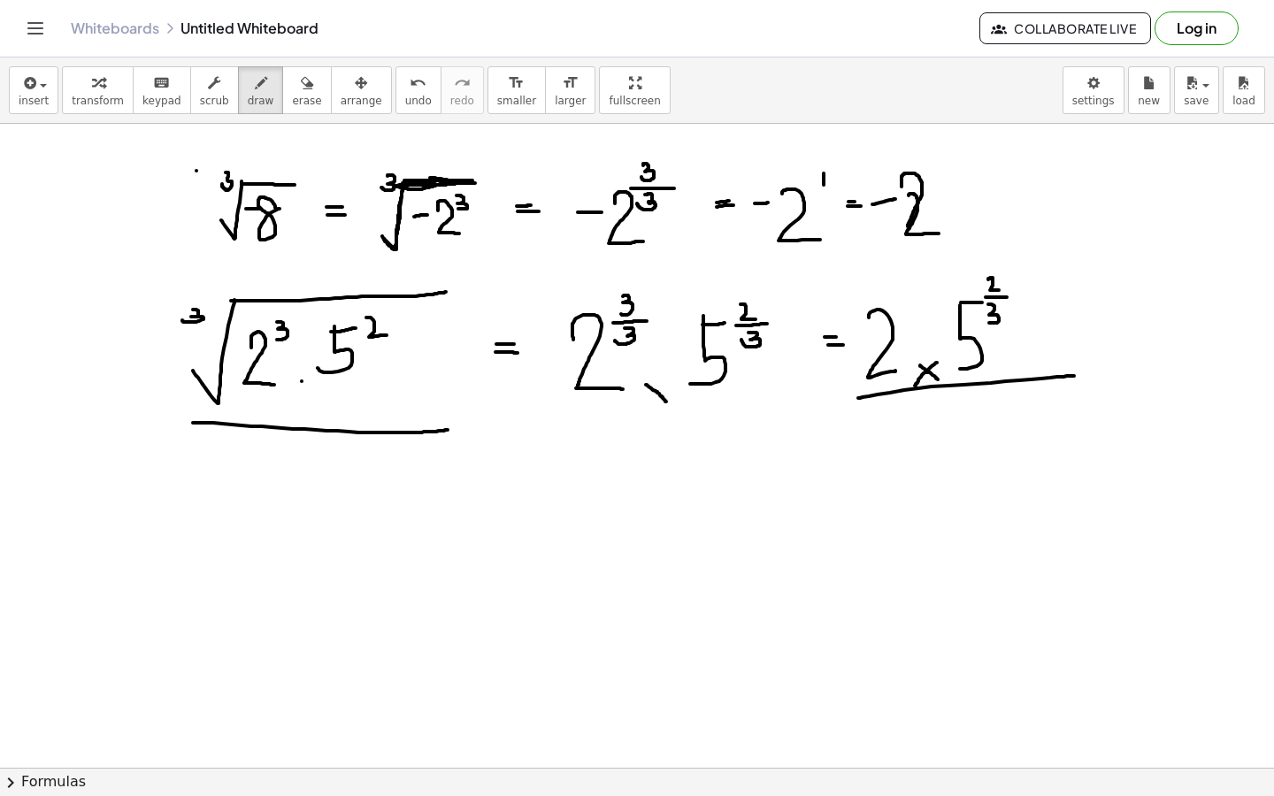
drag, startPoint x: 669, startPoint y: 386, endPoint x: 636, endPoint y: 404, distance: 37.7
click at [292, 84] on div "button" at bounding box center [306, 82] width 29 height 21
drag, startPoint x: 201, startPoint y: 177, endPoint x: 287, endPoint y: 175, distance: 85.9
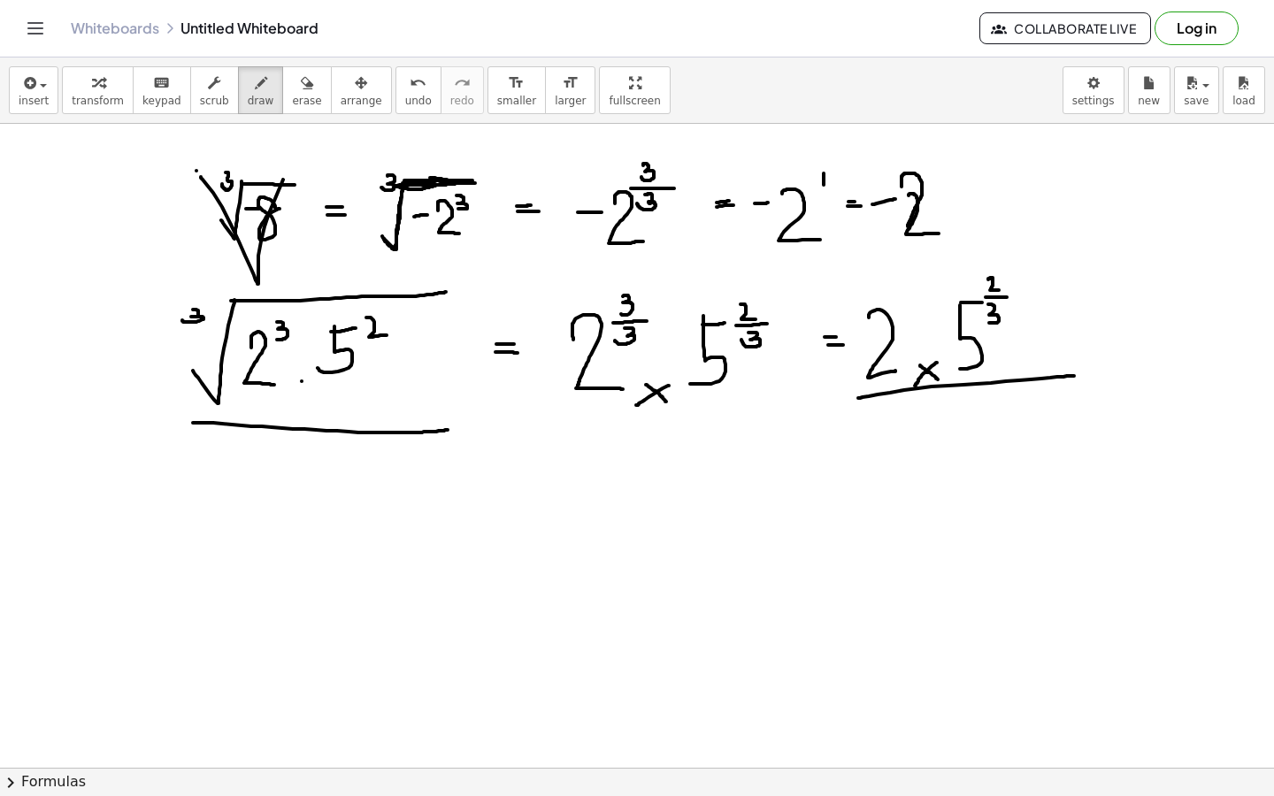
click at [312, 67] on button "erase" at bounding box center [306, 90] width 49 height 48
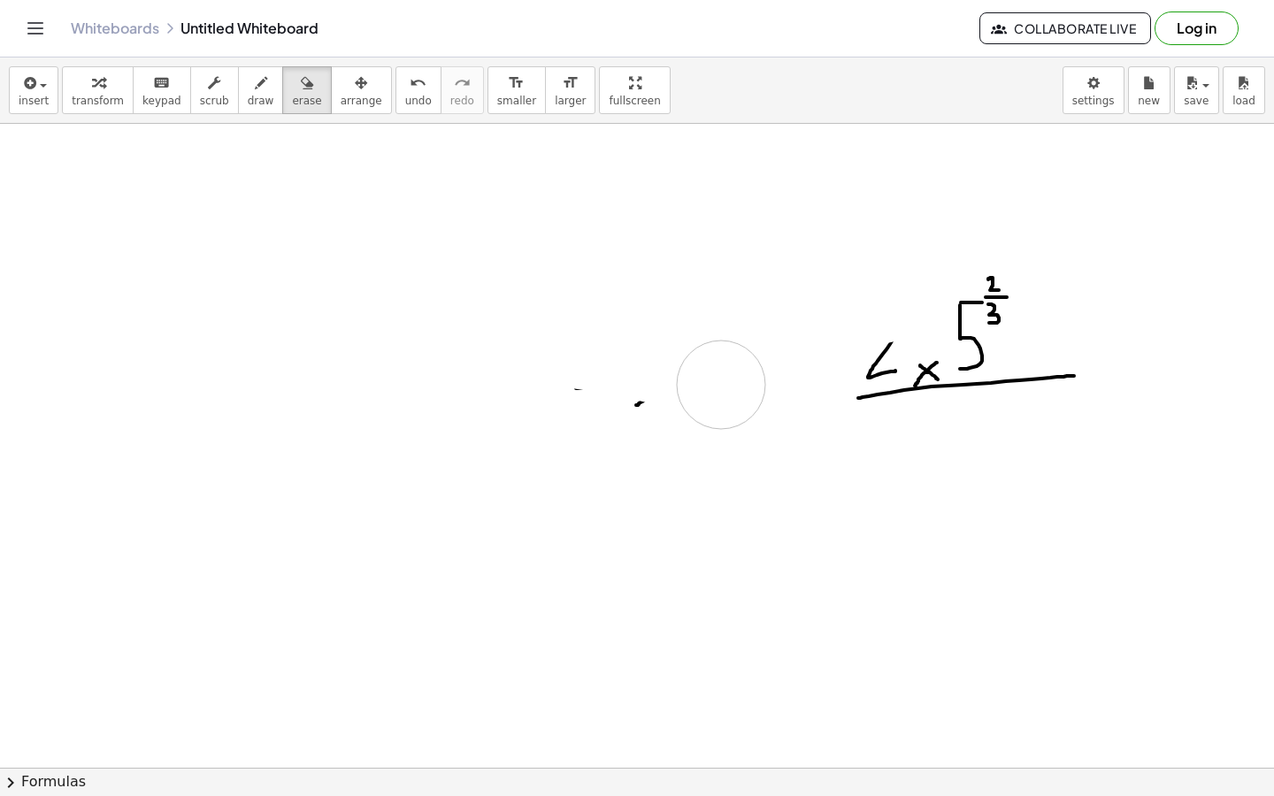
drag, startPoint x: 201, startPoint y: 173, endPoint x: 743, endPoint y: 405, distance: 589.5
drag, startPoint x: 701, startPoint y: 407, endPoint x: 743, endPoint y: 406, distance: 42.5
drag, startPoint x: 944, startPoint y: 358, endPoint x: 1028, endPoint y: 396, distance: 92.7
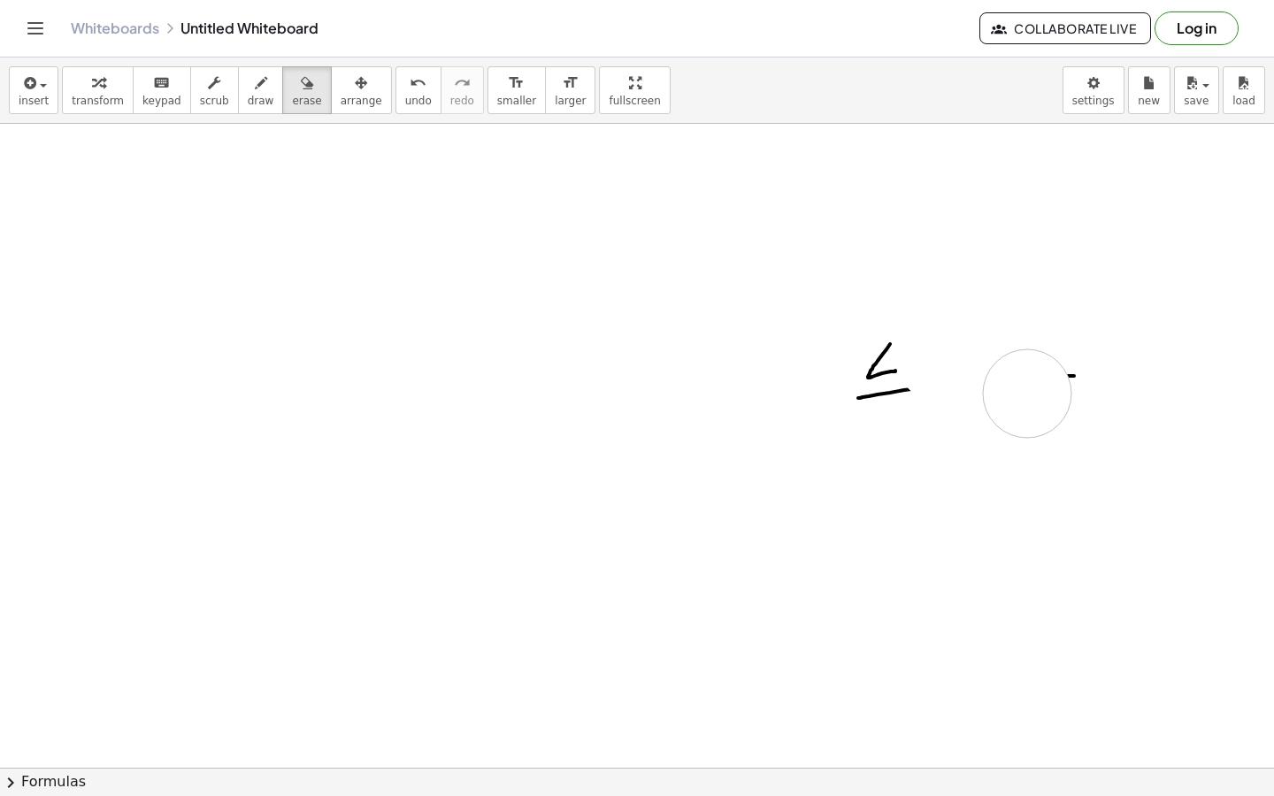
drag, startPoint x: 1029, startPoint y: 396, endPoint x: 890, endPoint y: 380, distance: 140.0
click at [248, 95] on span "draw" at bounding box center [261, 101] width 27 height 12
drag, startPoint x: 204, startPoint y: 171, endPoint x: 218, endPoint y: 189, distance: 22.8
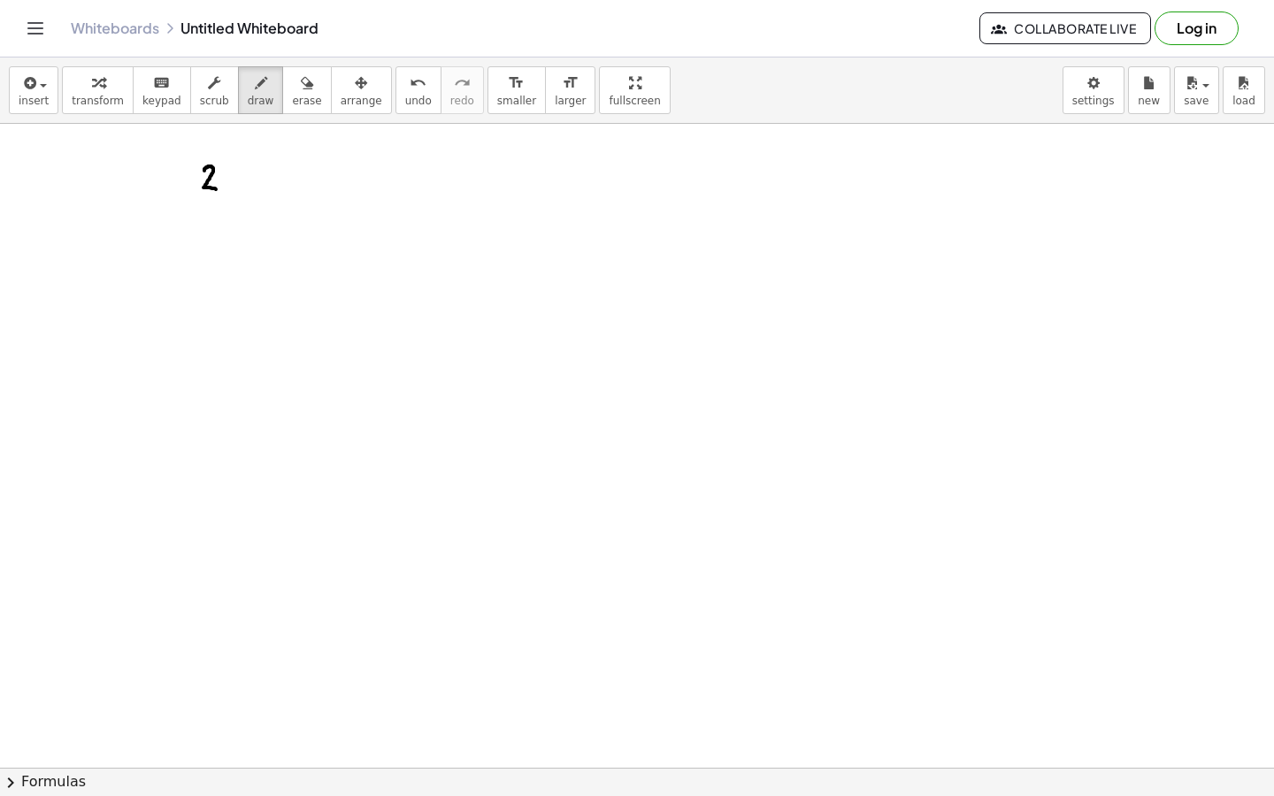
drag, startPoint x: 231, startPoint y: 182, endPoint x: 241, endPoint y: 195, distance: 15.8
drag, startPoint x: 243, startPoint y: 171, endPoint x: 258, endPoint y: 181, distance: 17.7
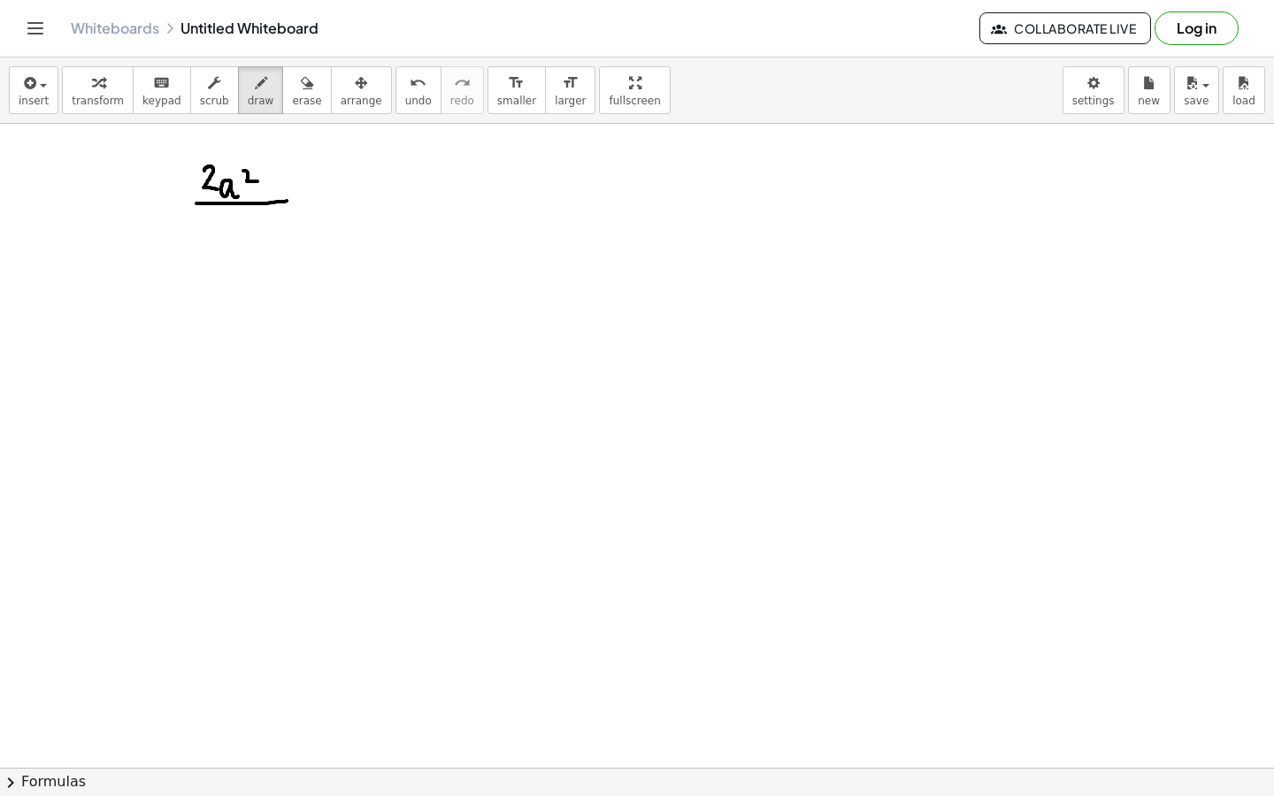
drag, startPoint x: 196, startPoint y: 204, endPoint x: 289, endPoint y: 201, distance: 93.0
drag, startPoint x: 236, startPoint y: 228, endPoint x: 229, endPoint y: 220, distance: 10.7
drag, startPoint x: 229, startPoint y: 220, endPoint x: 243, endPoint y: 234, distance: 19.4
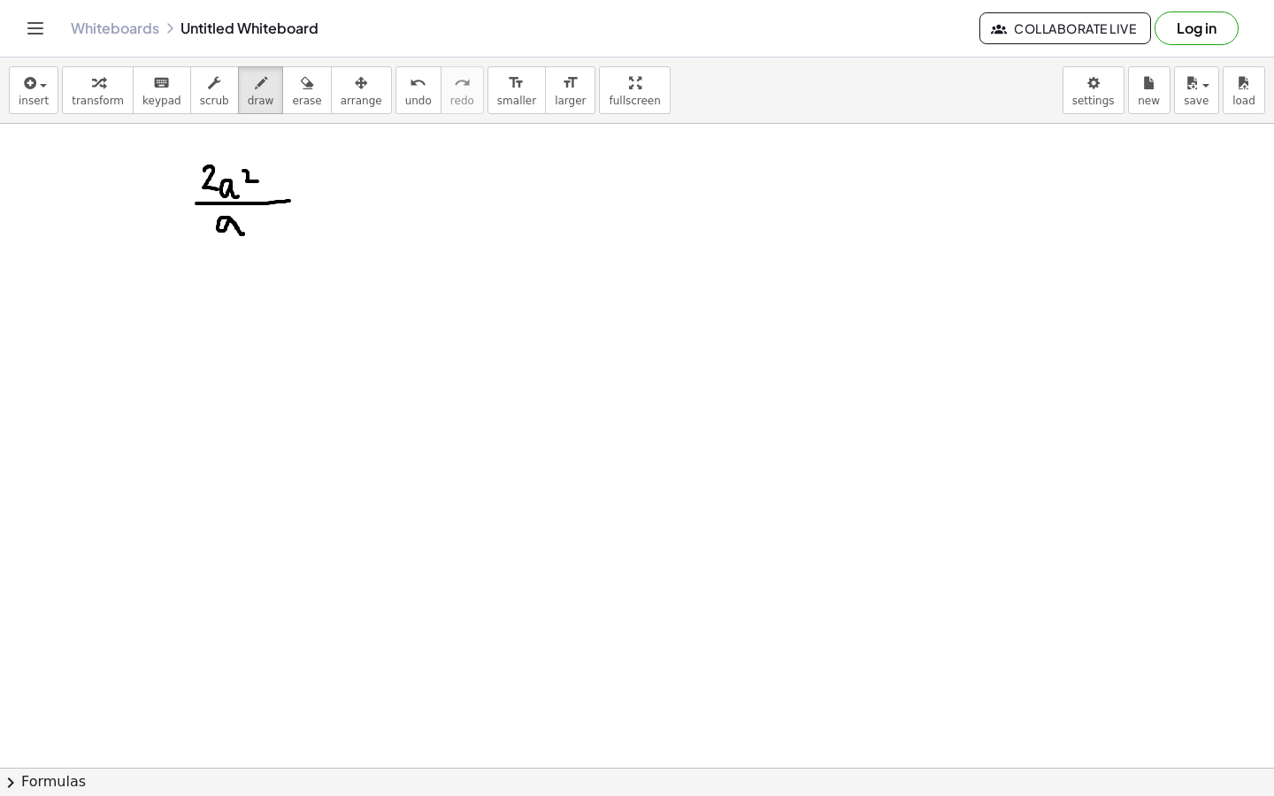
drag, startPoint x: 266, startPoint y: 143, endPoint x: 265, endPoint y: 194, distance: 50.5
drag, startPoint x: 256, startPoint y: 214, endPoint x: 258, endPoint y: 245, distance: 31.1
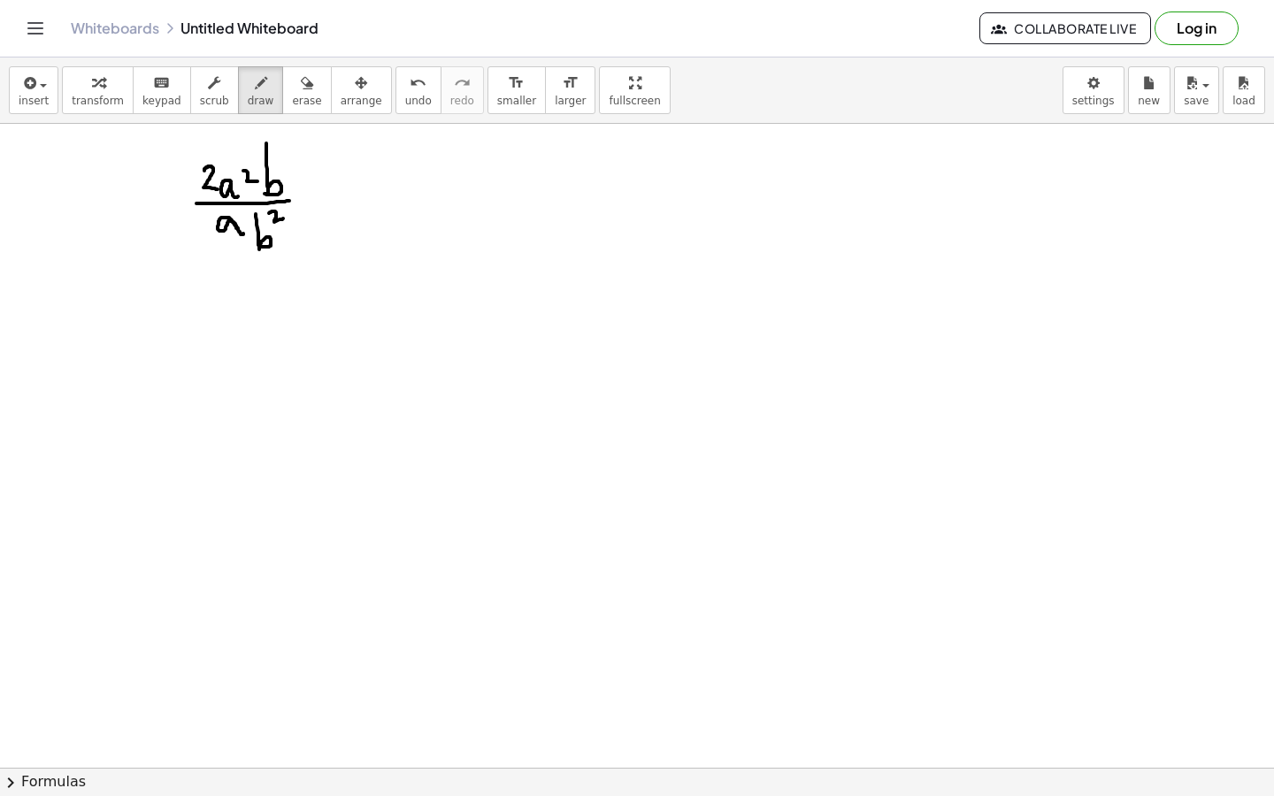
drag, startPoint x: 269, startPoint y: 213, endPoint x: 285, endPoint y: 219, distance: 16.8
drag, startPoint x: 305, startPoint y: 199, endPoint x: 321, endPoint y: 197, distance: 16.0
drag, startPoint x: 307, startPoint y: 205, endPoint x: 324, endPoint y: 204, distance: 16.8
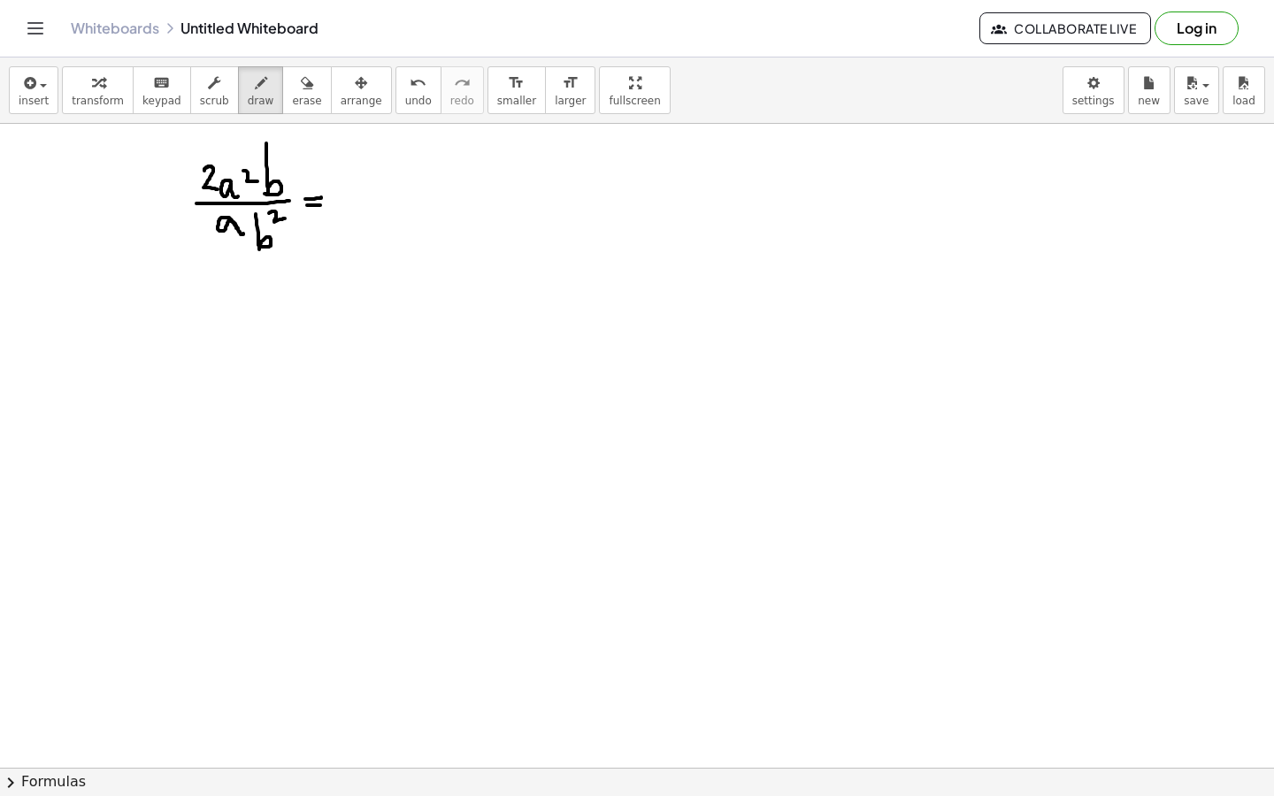
drag, startPoint x: 628, startPoint y: 250, endPoint x: 718, endPoint y: 443, distance: 213.4
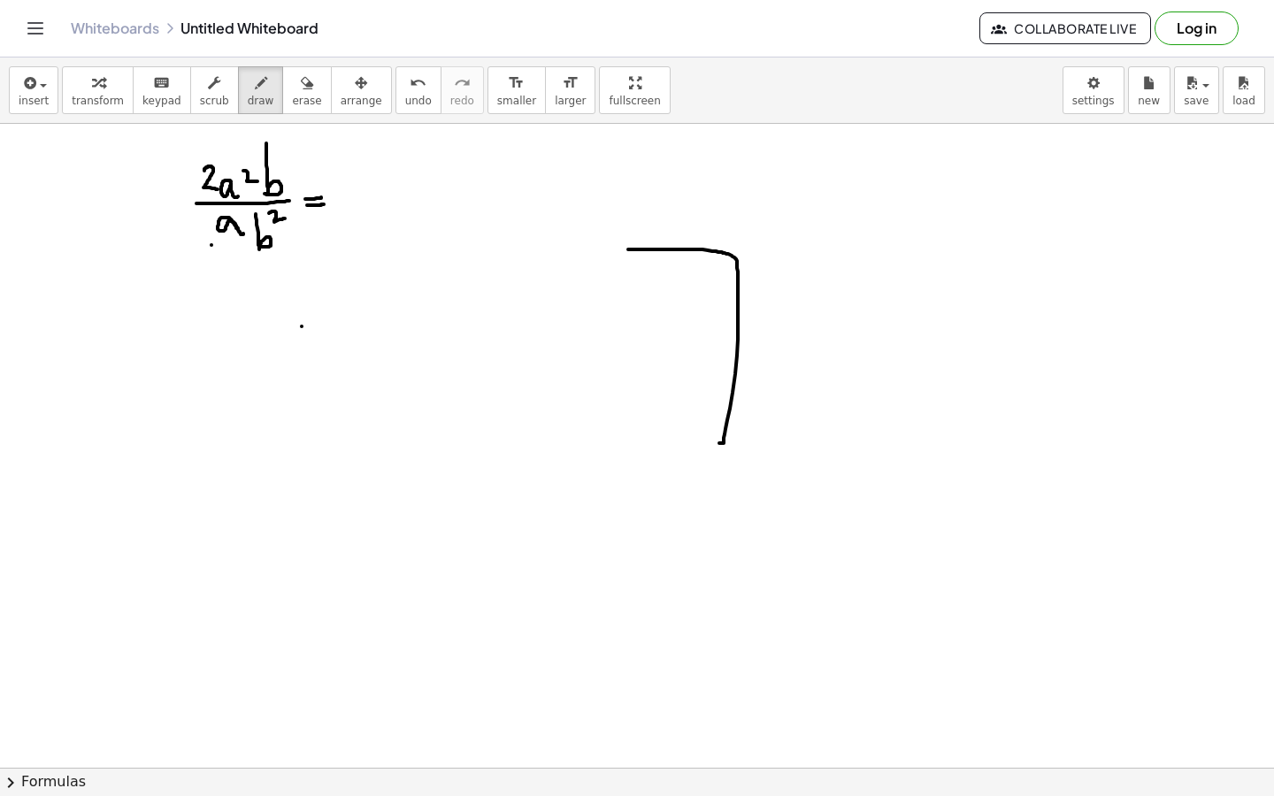
drag, startPoint x: 718, startPoint y: 443, endPoint x: 632, endPoint y: 245, distance: 216.0
drag, startPoint x: 589, startPoint y: 385, endPoint x: 616, endPoint y: 382, distance: 27.6
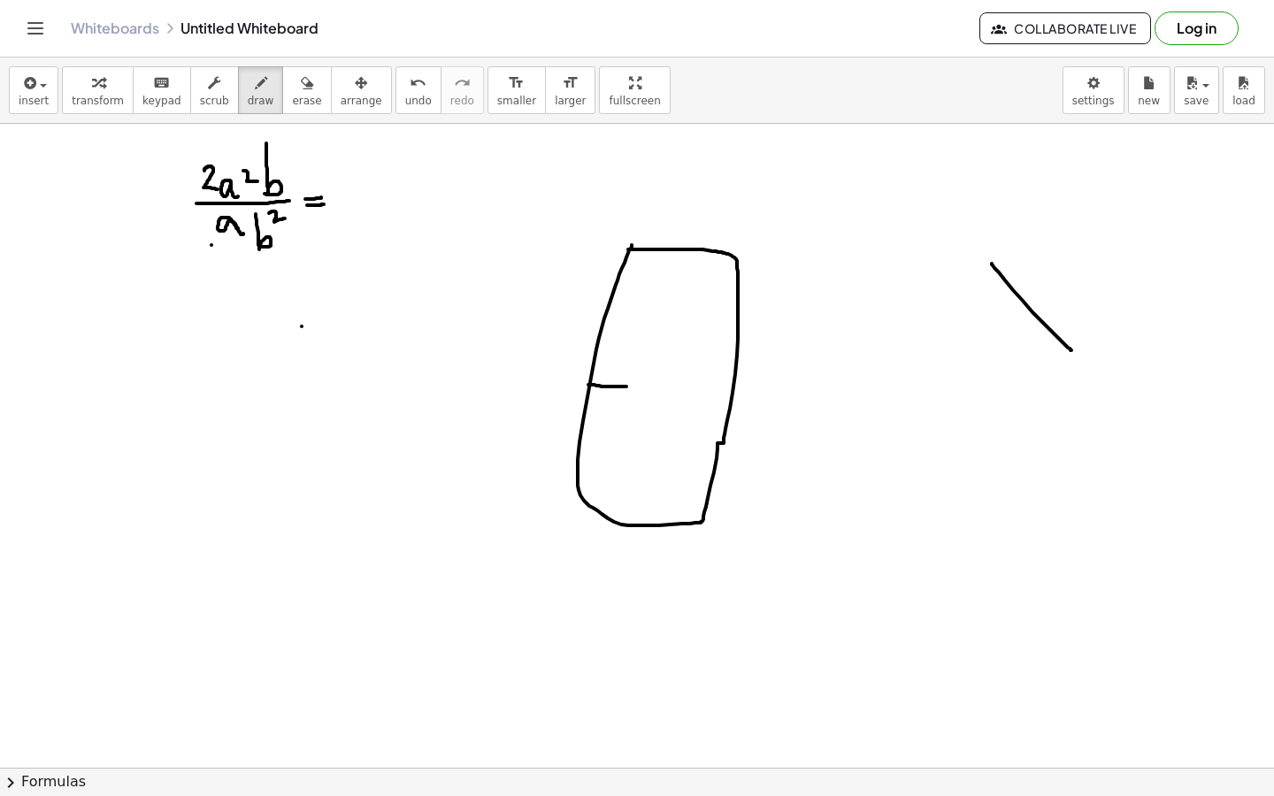
drag, startPoint x: 992, startPoint y: 264, endPoint x: 1067, endPoint y: 345, distance: 110.8
click at [301, 93] on icon "button" at bounding box center [307, 83] width 12 height 21
drag, startPoint x: 988, startPoint y: 262, endPoint x: 1081, endPoint y: 343, distance: 123.5
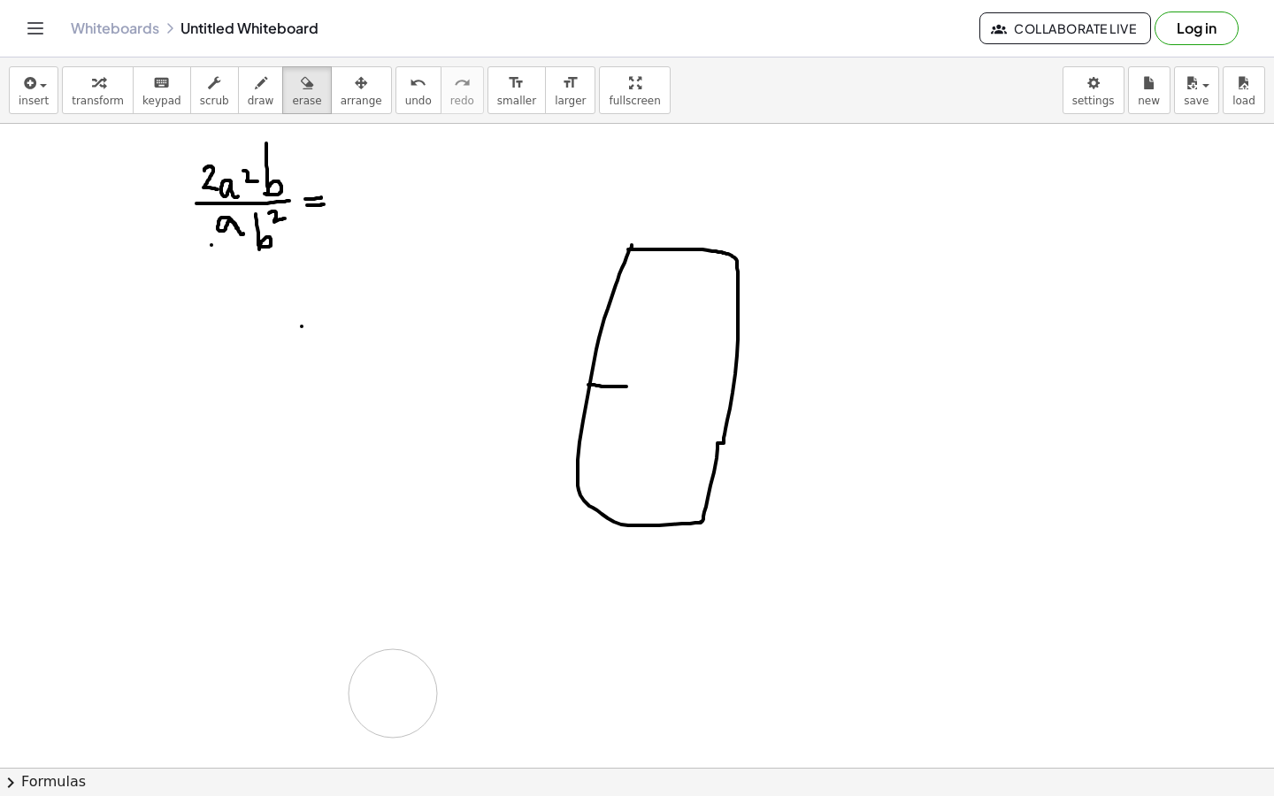
drag, startPoint x: 335, startPoint y: 652, endPoint x: 393, endPoint y: 694, distance: 71.0
click at [255, 89] on icon "button" at bounding box center [261, 83] width 12 height 21
drag, startPoint x: 290, startPoint y: 628, endPoint x: 351, endPoint y: 680, distance: 79.8
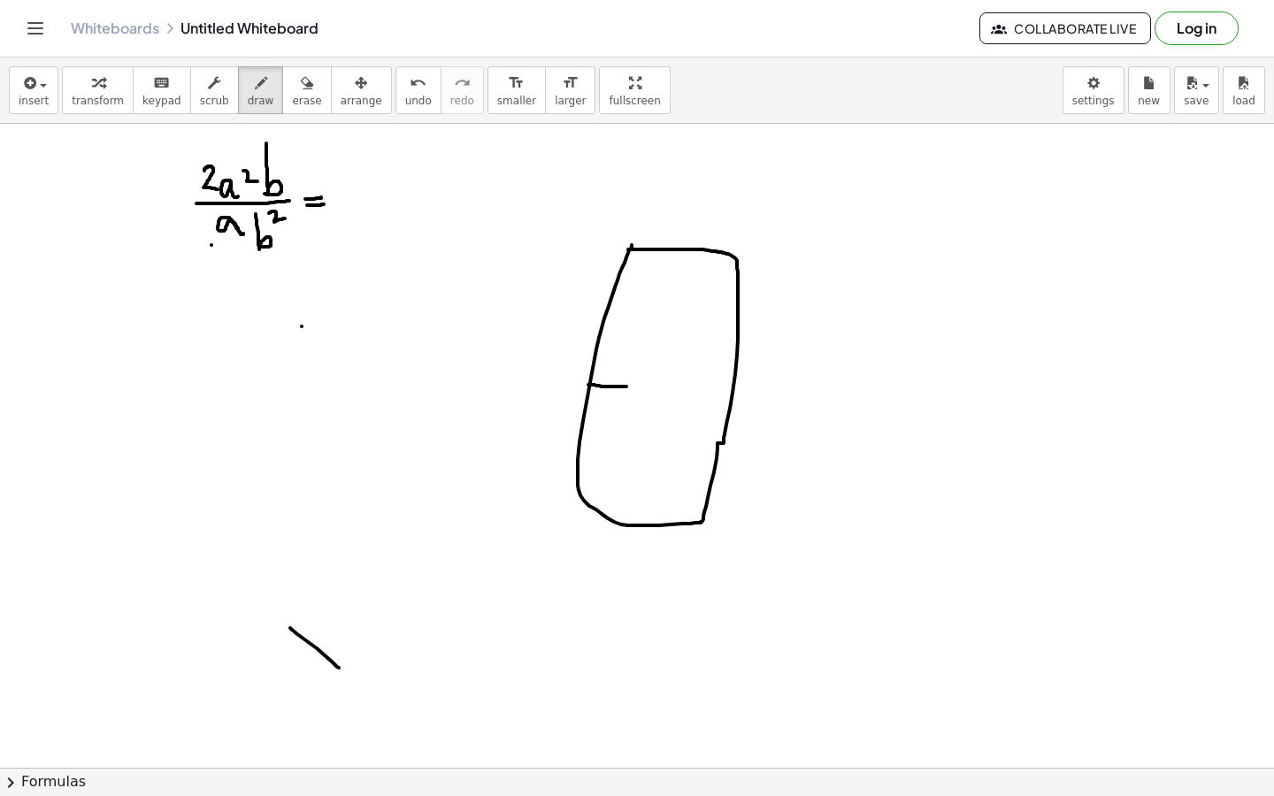
drag, startPoint x: 340, startPoint y: 631, endPoint x: 306, endPoint y: 669, distance: 50.8
drag, startPoint x: 359, startPoint y: 594, endPoint x: 352, endPoint y: 618, distance: 24.9
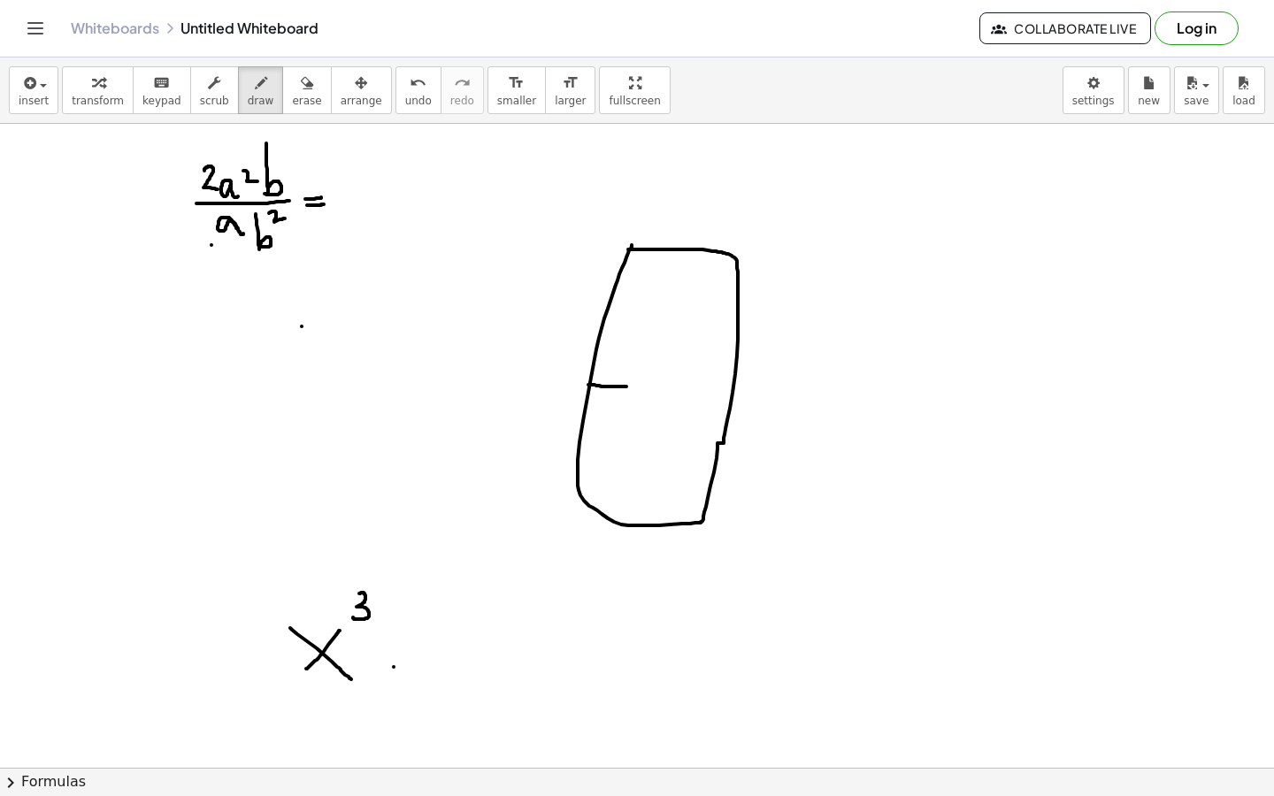
drag, startPoint x: 415, startPoint y: 632, endPoint x: 405, endPoint y: 712, distance: 81.1
drag, startPoint x: 466, startPoint y: 587, endPoint x: 467, endPoint y: 609, distance: 22.2
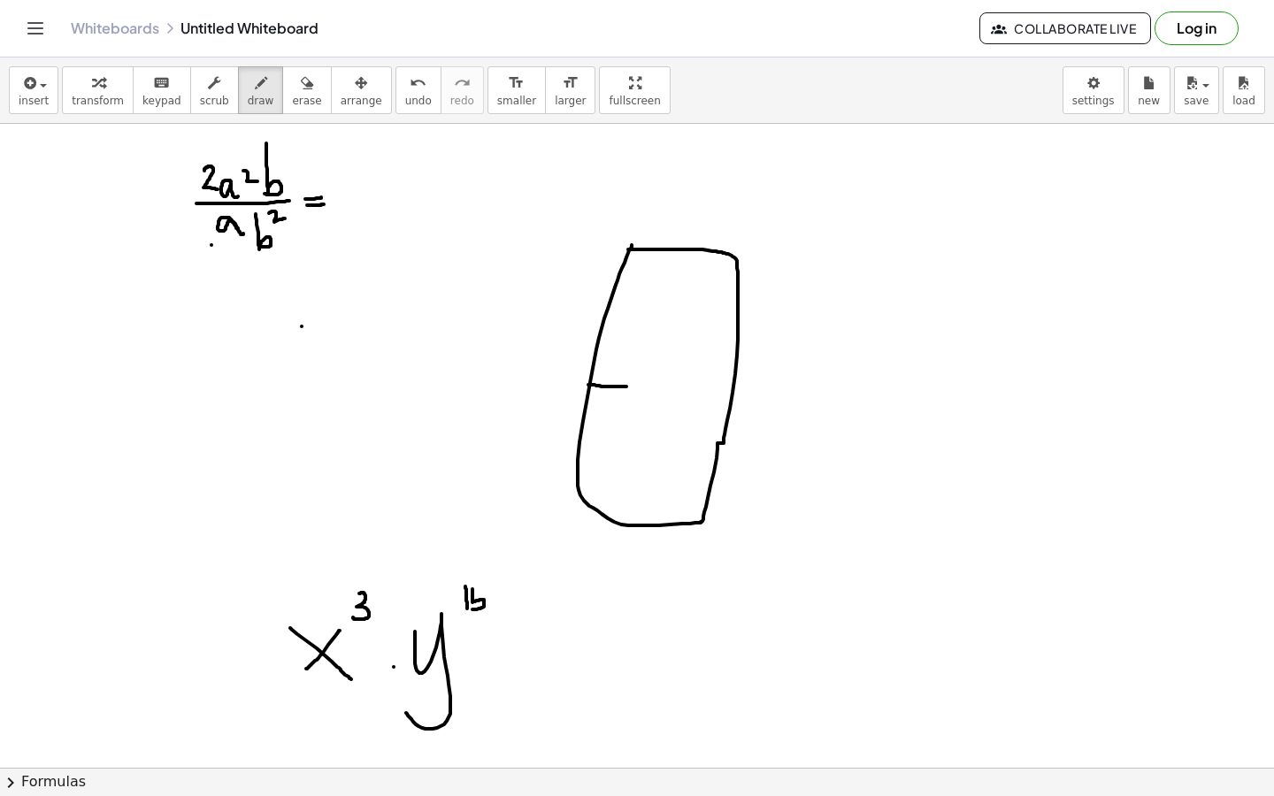
drag, startPoint x: 473, startPoint y: 589, endPoint x: 472, endPoint y: 610, distance: 20.4
drag, startPoint x: 471, startPoint y: 592, endPoint x: 481, endPoint y: 591, distance: 9.8
drag, startPoint x: 1160, startPoint y: 341, endPoint x: 1188, endPoint y: 336, distance: 27.8
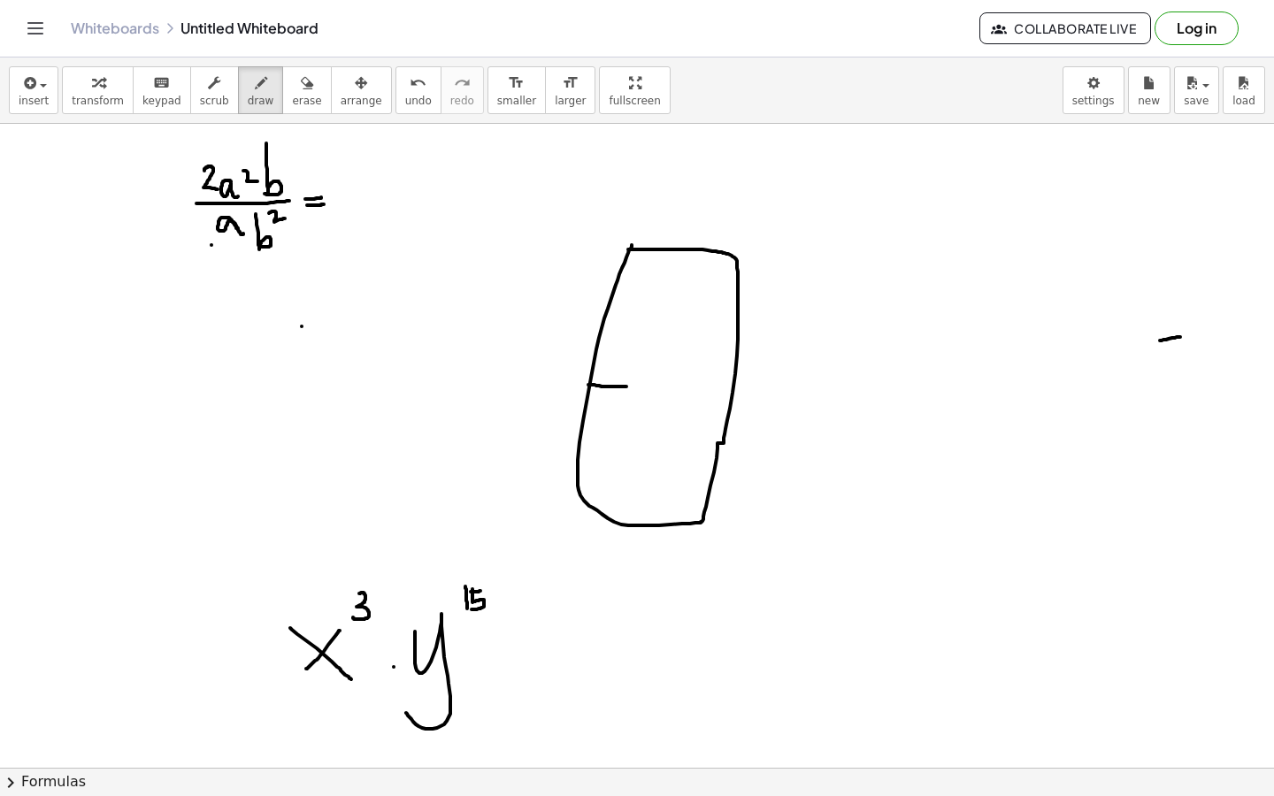
drag, startPoint x: 1153, startPoint y: 463, endPoint x: 1185, endPoint y: 459, distance: 32.1
drag, startPoint x: 852, startPoint y: 325, endPoint x: 886, endPoint y: 316, distance: 34.8
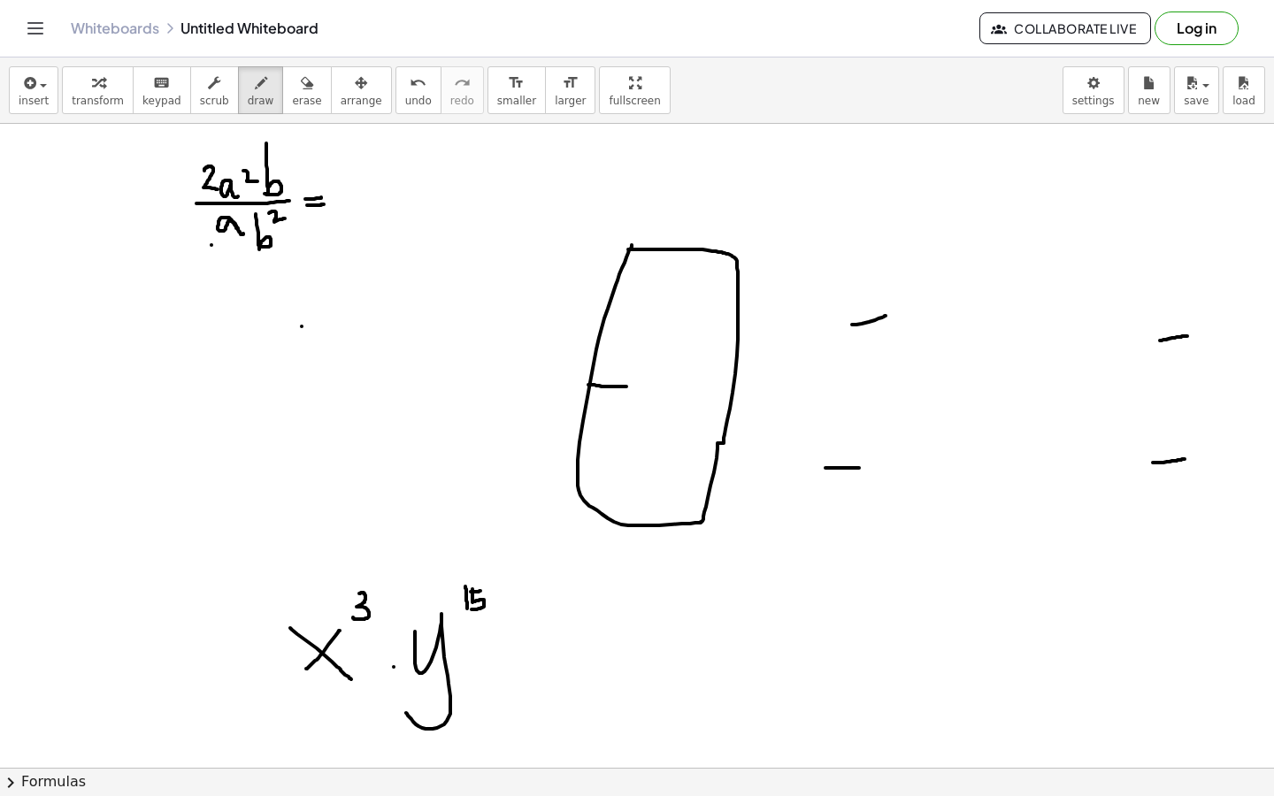
drag, startPoint x: 826, startPoint y: 468, endPoint x: 859, endPoint y: 468, distance: 33.6
drag, startPoint x: 320, startPoint y: 321, endPoint x: 352, endPoint y: 320, distance: 31.9
drag, startPoint x: 293, startPoint y: 485, endPoint x: 325, endPoint y: 481, distance: 32.1
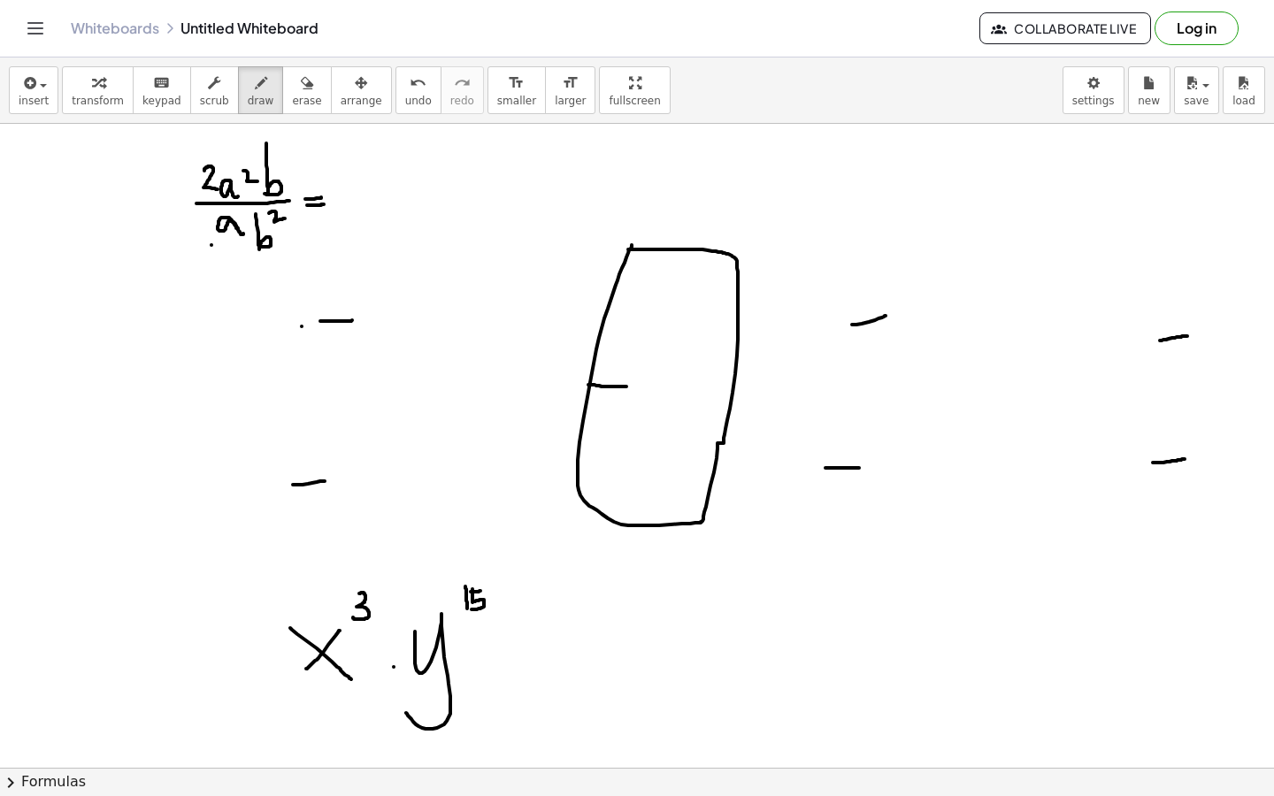
drag, startPoint x: 547, startPoint y: 627, endPoint x: 581, endPoint y: 675, distance: 59.7
drag, startPoint x: 543, startPoint y: 654, endPoint x: 573, endPoint y: 654, distance: 30.1
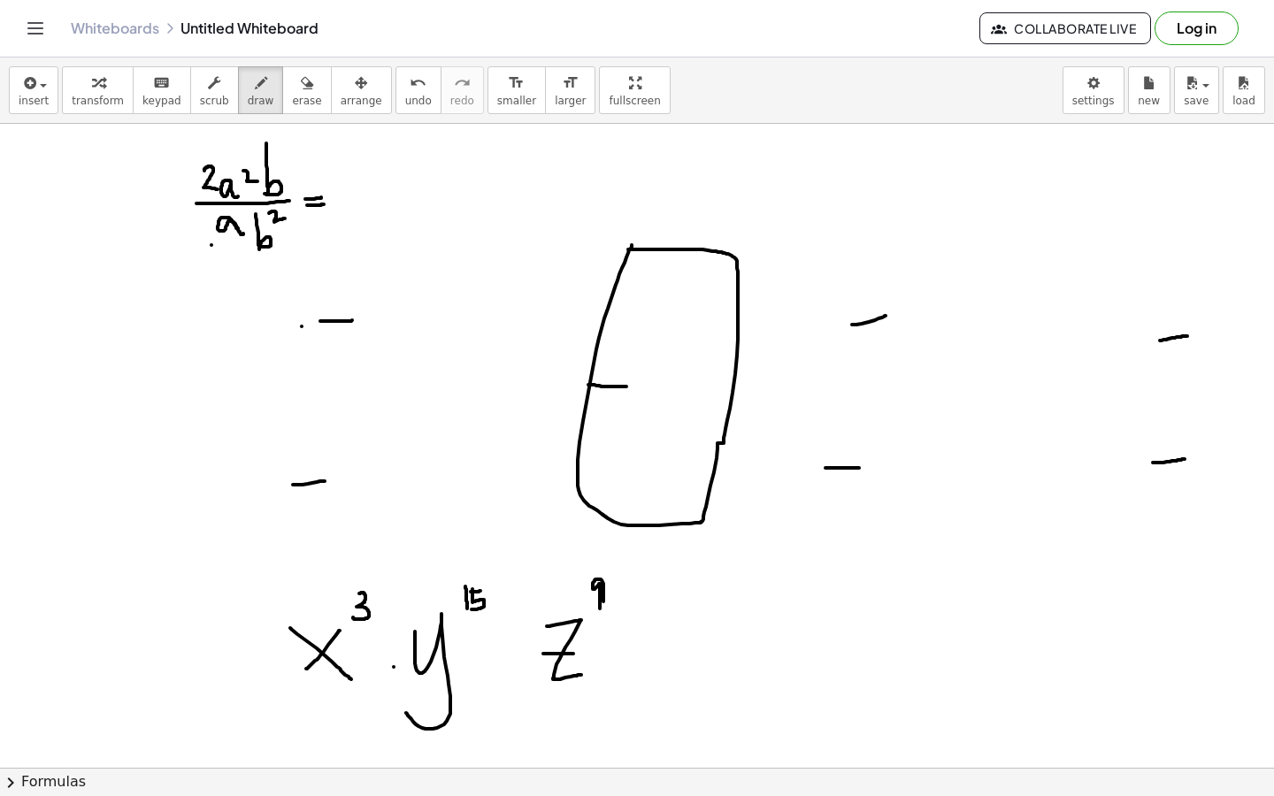
drag, startPoint x: 628, startPoint y: 589, endPoint x: 628, endPoint y: 600, distance: 10.6
drag, startPoint x: 635, startPoint y: 585, endPoint x: 650, endPoint y: 604, distance: 23.9
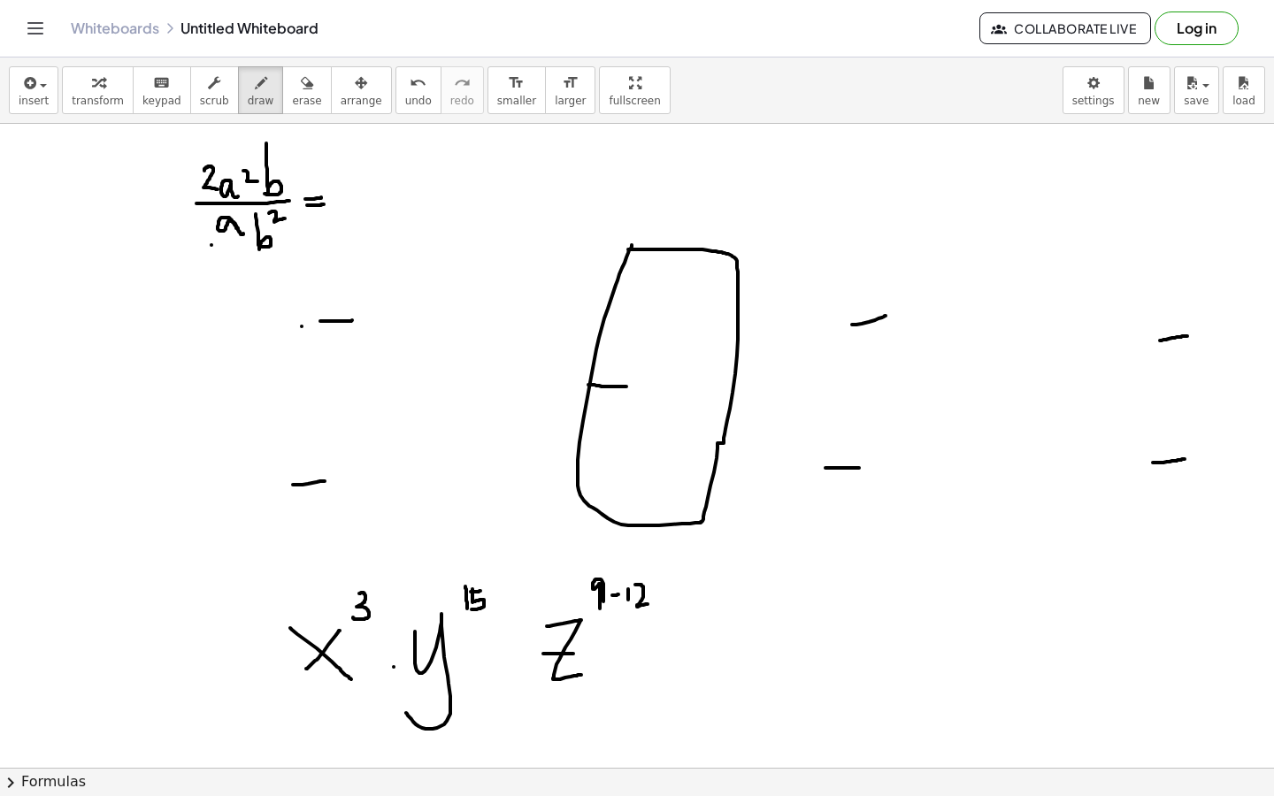
click at [296, 96] on span "erase" at bounding box center [306, 101] width 29 height 12
drag, startPoint x: 606, startPoint y: 606, endPoint x: 643, endPoint y: 606, distance: 37.2
click at [254, 95] on span "draw" at bounding box center [261, 101] width 27 height 12
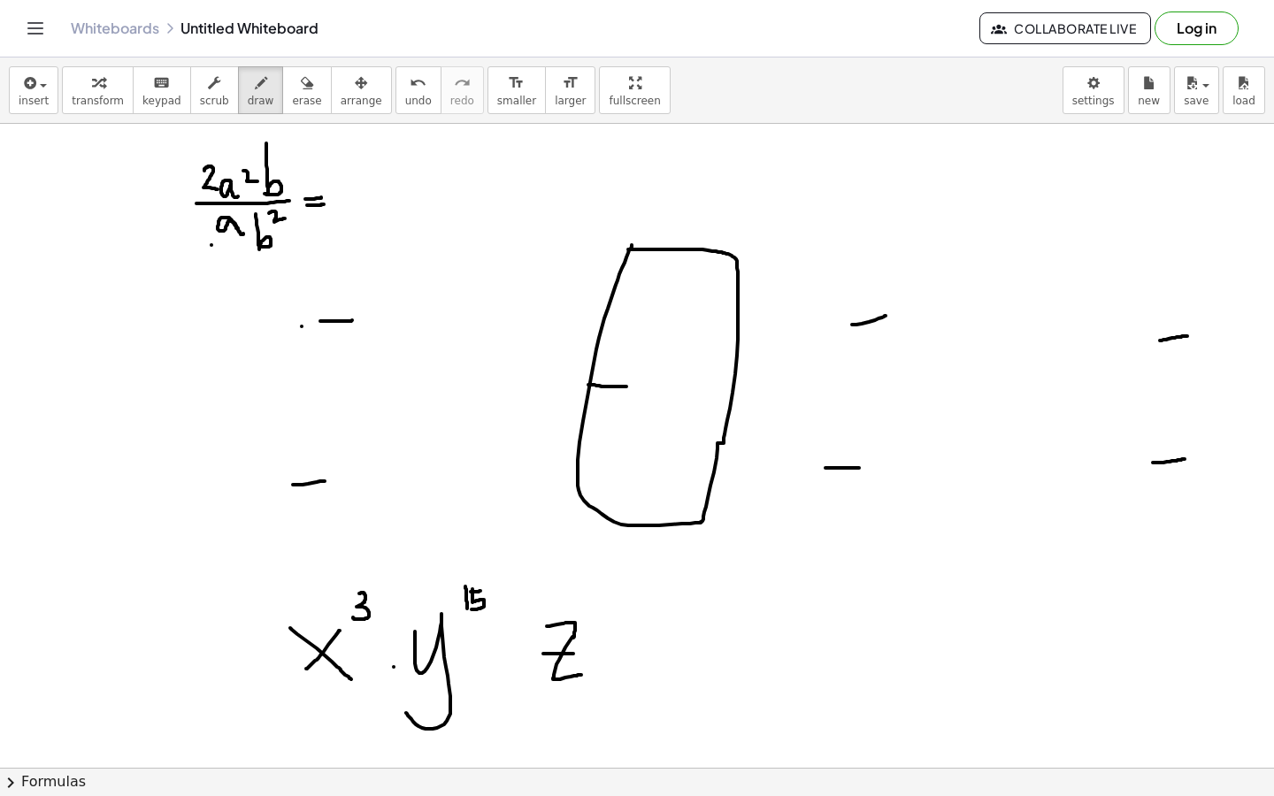
drag, startPoint x: 566, startPoint y: 623, endPoint x: 573, endPoint y: 641, distance: 19.1
drag, startPoint x: 589, startPoint y: 606, endPoint x: 599, endPoint y: 604, distance: 10.1
drag, startPoint x: 605, startPoint y: 598, endPoint x: 605, endPoint y: 617, distance: 18.6
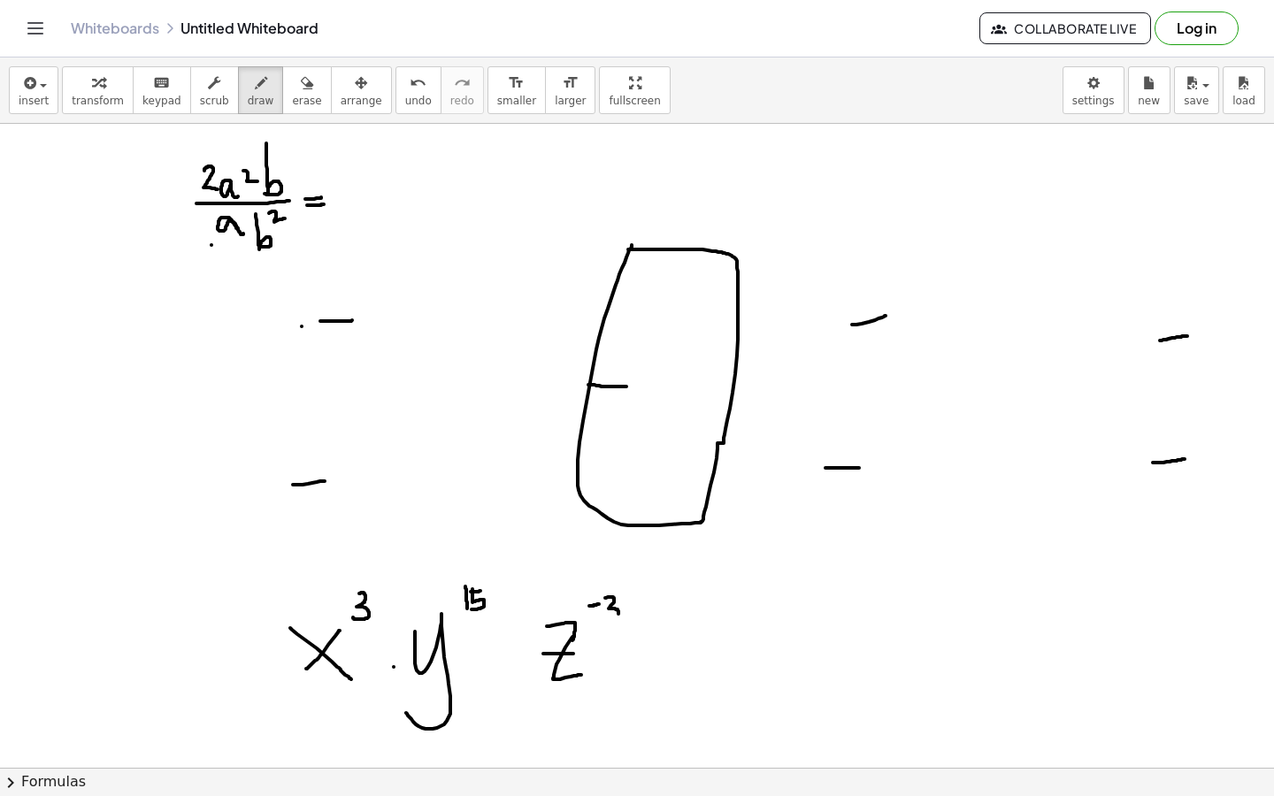
drag, startPoint x: 658, startPoint y: 631, endPoint x: 676, endPoint y: 631, distance: 17.7
drag, startPoint x: 660, startPoint y: 640, endPoint x: 694, endPoint y: 639, distance: 33.6
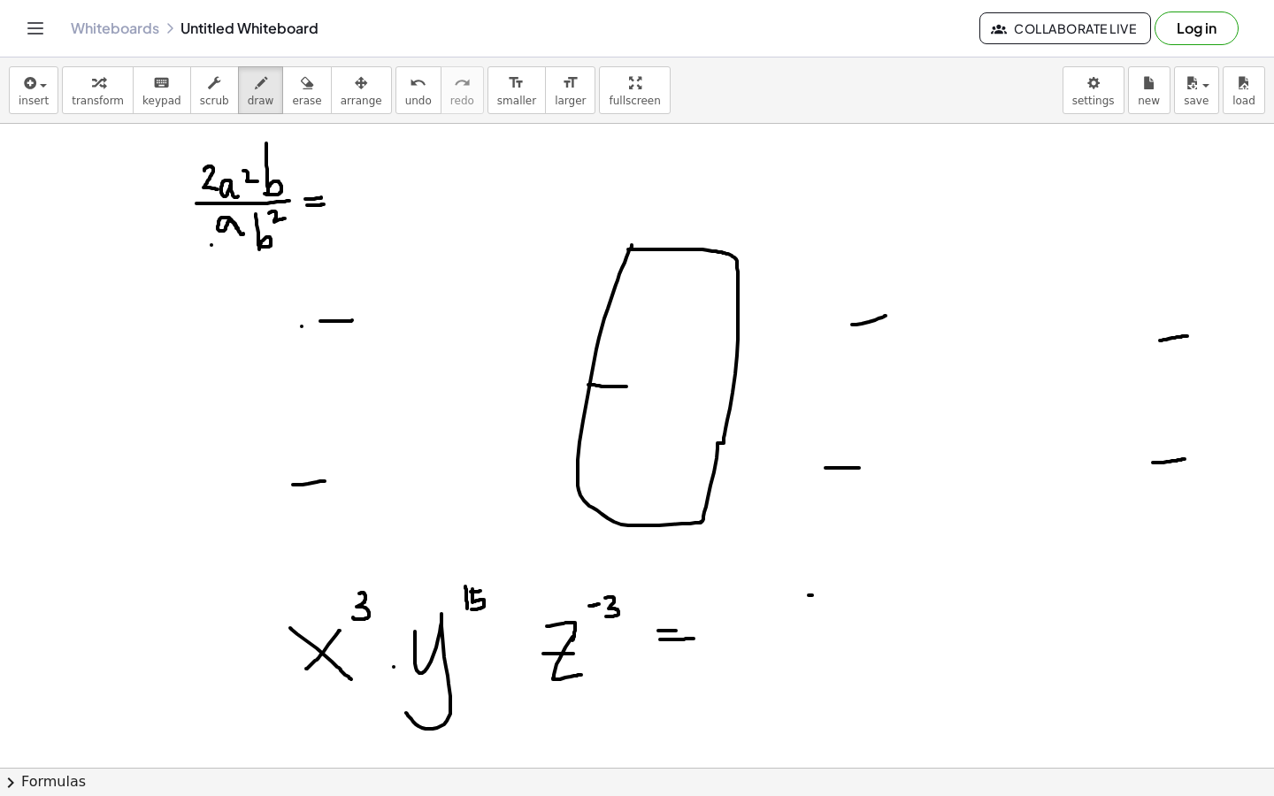
drag, startPoint x: 809, startPoint y: 596, endPoint x: 839, endPoint y: 610, distance: 33.3
drag, startPoint x: 834, startPoint y: 594, endPoint x: 806, endPoint y: 622, distance: 39.4
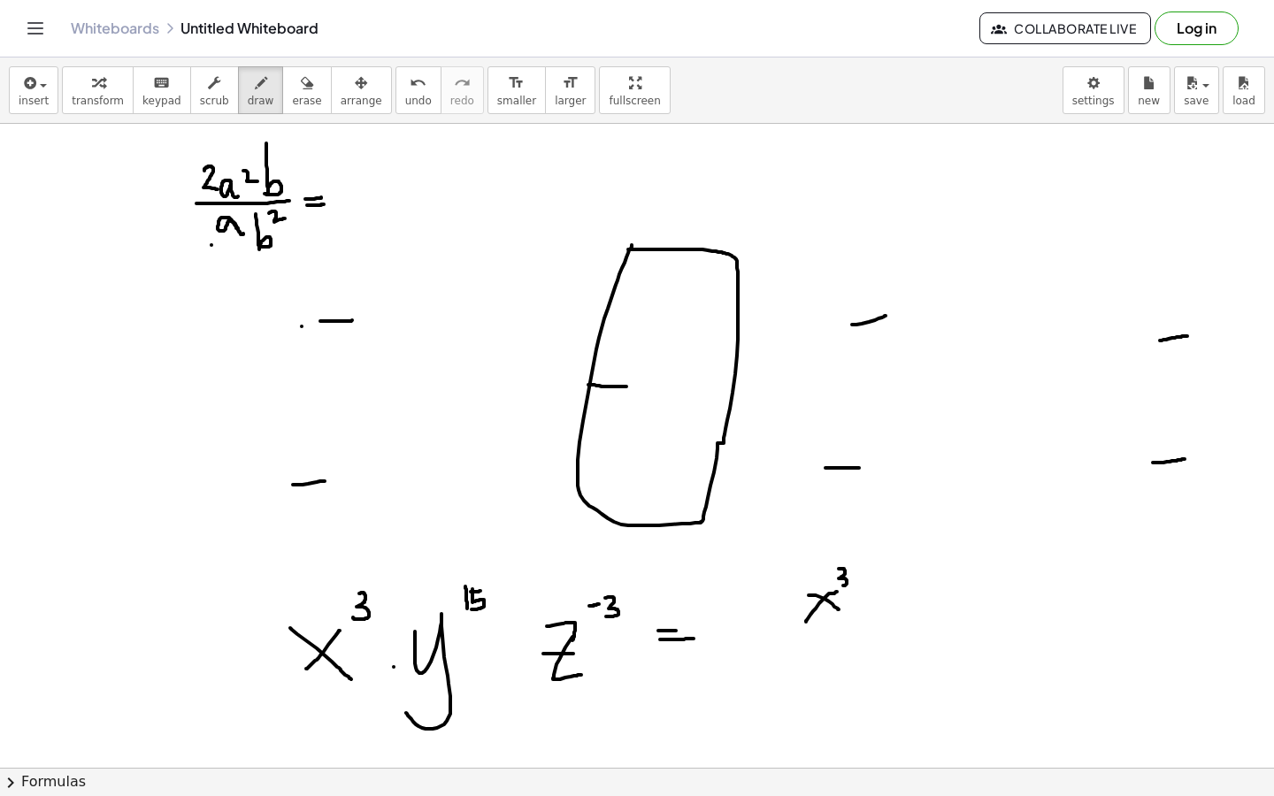
drag, startPoint x: 839, startPoint y: 569, endPoint x: 835, endPoint y: 586, distance: 17.4
drag, startPoint x: 863, startPoint y: 599, endPoint x: 856, endPoint y: 629, distance: 30.9
drag, startPoint x: 863, startPoint y: 589, endPoint x: 863, endPoint y: 599, distance: 10.6
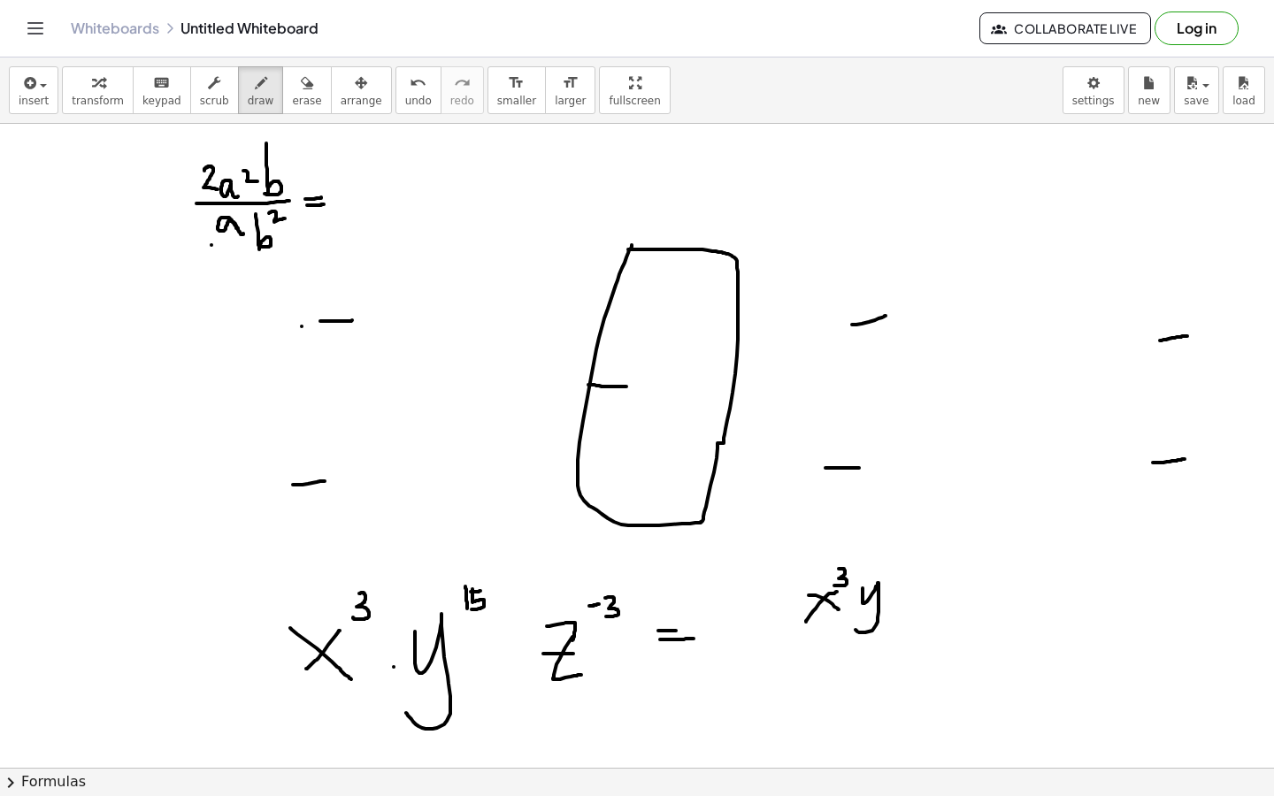
drag, startPoint x: 889, startPoint y: 568, endPoint x: 889, endPoint y: 587, distance: 18.6
drag, startPoint x: 895, startPoint y: 569, endPoint x: 896, endPoint y: 586, distance: 16.8
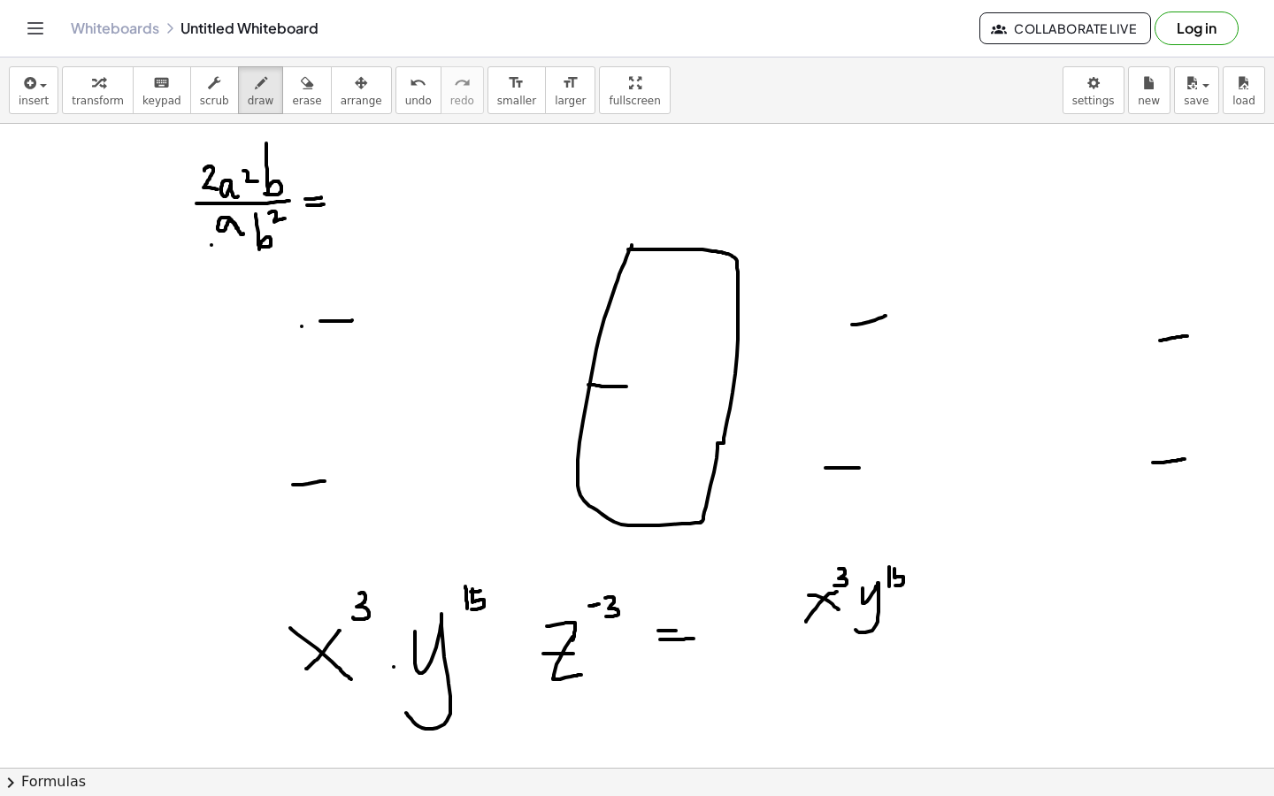
drag, startPoint x: 903, startPoint y: 567, endPoint x: 893, endPoint y: 569, distance: 9.9
drag, startPoint x: 763, startPoint y: 658, endPoint x: 948, endPoint y: 633, distance: 186.6
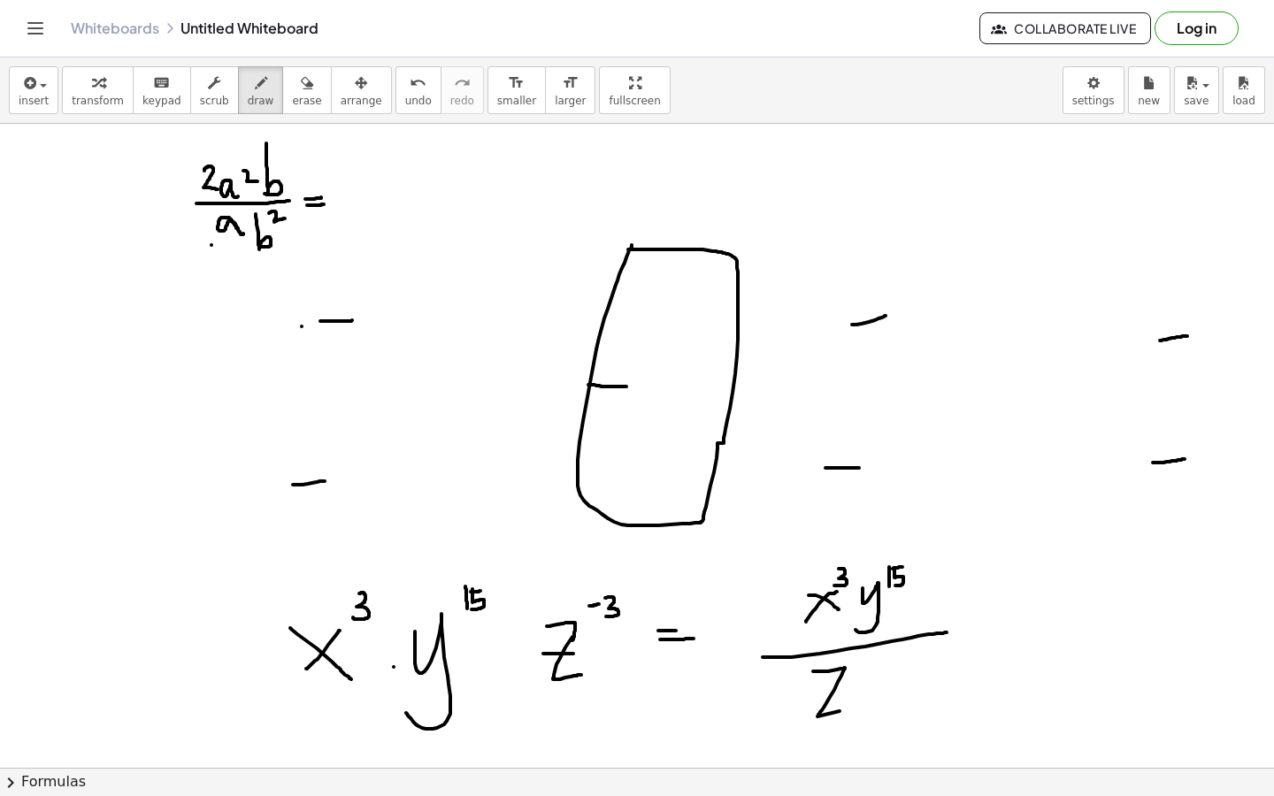
drag, startPoint x: 813, startPoint y: 672, endPoint x: 846, endPoint y: 711, distance: 50.9
drag, startPoint x: 819, startPoint y: 695, endPoint x: 843, endPoint y: 695, distance: 23.0
drag, startPoint x: 855, startPoint y: 660, endPoint x: 850, endPoint y: 676, distance: 16.5
